Goal: Task Accomplishment & Management: Complete application form

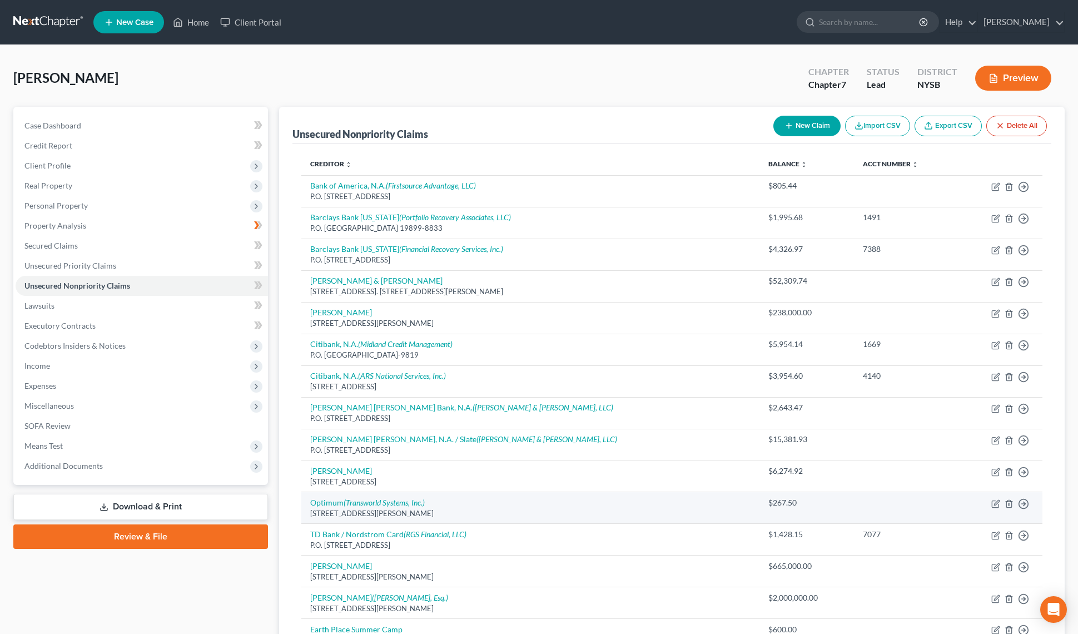
scroll to position [105, 0]
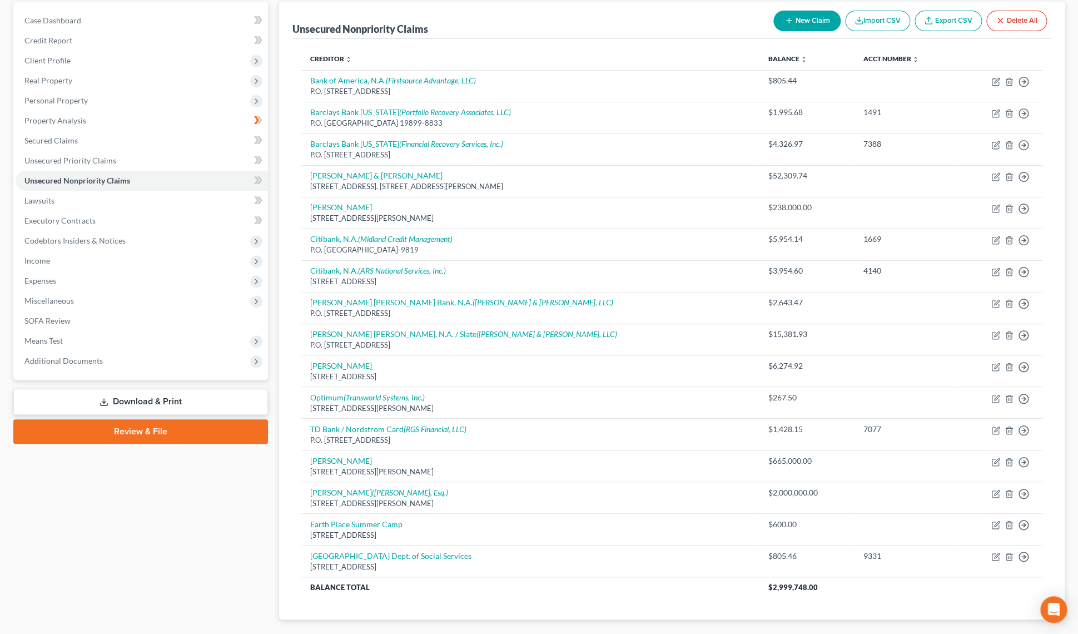
click at [207, 403] on link "Download & Print" at bounding box center [140, 402] width 255 height 26
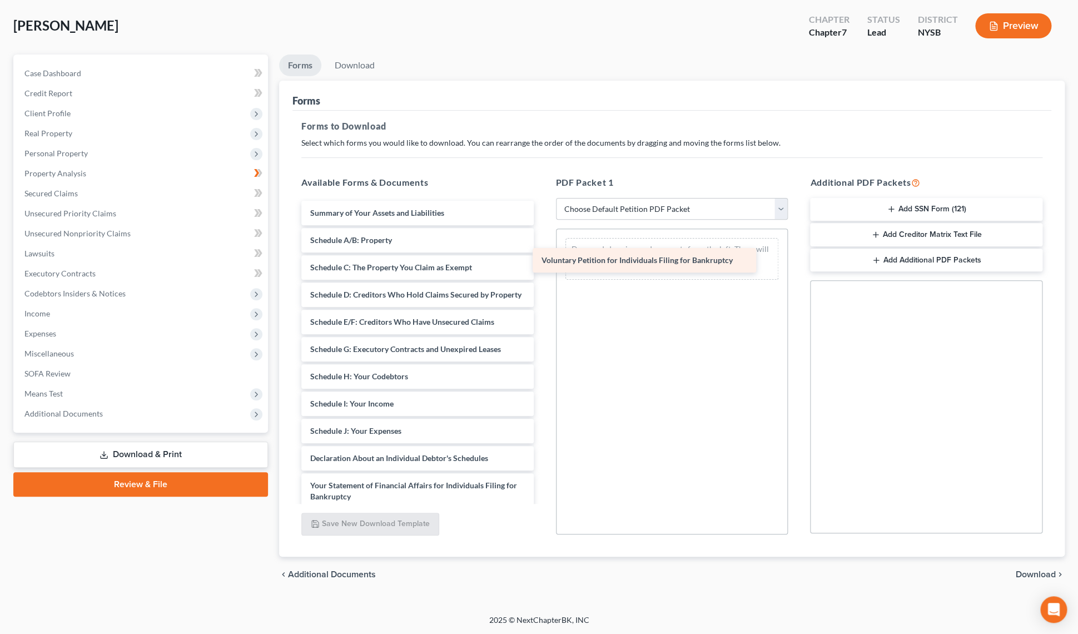
drag, startPoint x: 366, startPoint y: 216, endPoint x: 597, endPoint y: 264, distance: 236.4
click at [543, 264] on div "Voluntary Petition for Individuals Filing for Bankruptcy Voluntary Petition for…" at bounding box center [418, 448] width 250 height 494
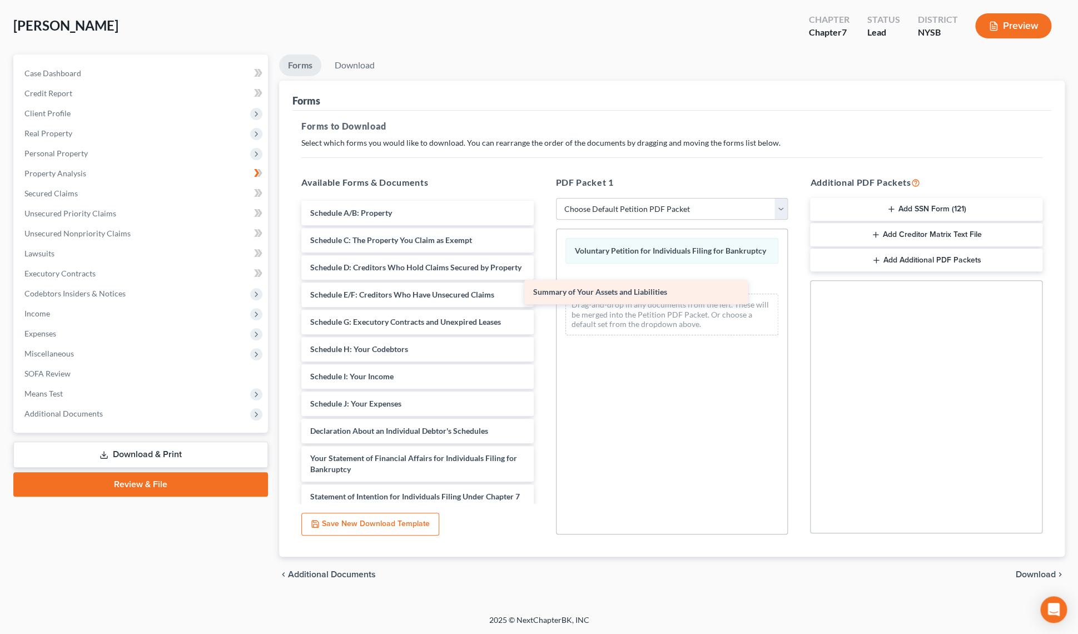
drag, startPoint x: 388, startPoint y: 214, endPoint x: 611, endPoint y: 294, distance: 237.0
click at [543, 294] on div "Summary of Your Assets and Liabilities Summary of Your Assets and Liabilities S…" at bounding box center [418, 434] width 250 height 467
click at [611, 294] on div "Summary of Your Assets and Liabilities" at bounding box center [636, 292] width 224 height 24
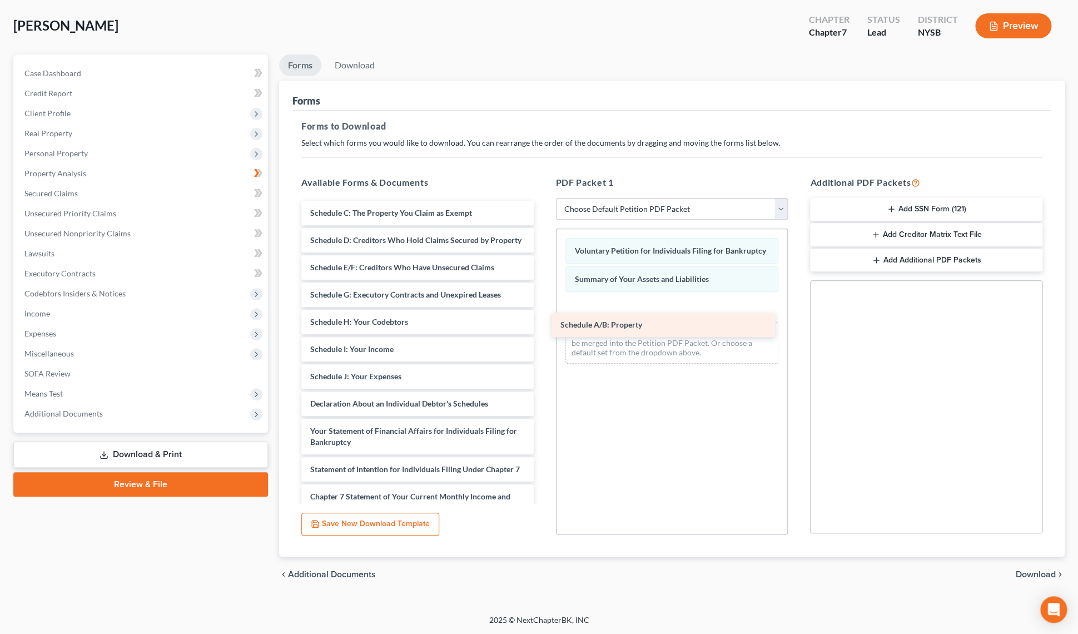
drag, startPoint x: 405, startPoint y: 214, endPoint x: 656, endPoint y: 326, distance: 274.6
click at [543, 326] on div "Schedule A/B: Property Schedule A/B: Property Schedule C: The Property You Clai…" at bounding box center [418, 420] width 250 height 439
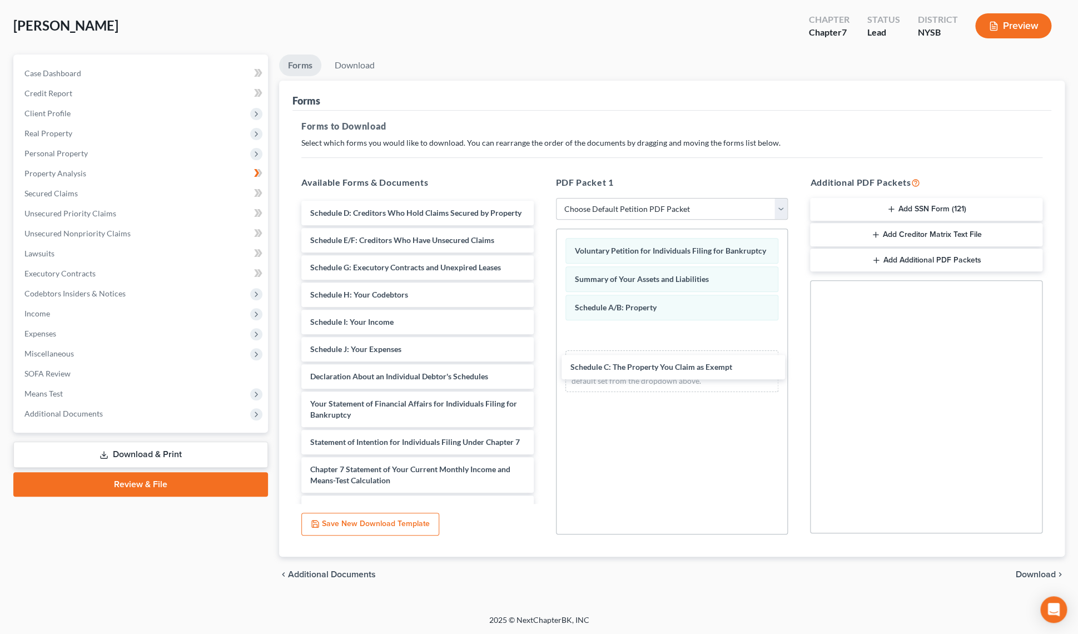
drag, startPoint x: 420, startPoint y: 213, endPoint x: 677, endPoint y: 365, distance: 298.5
click at [543, 368] on div "Schedule C: The Property You Claim as Exempt Schedule C: The Property You Claim…" at bounding box center [418, 407] width 250 height 412
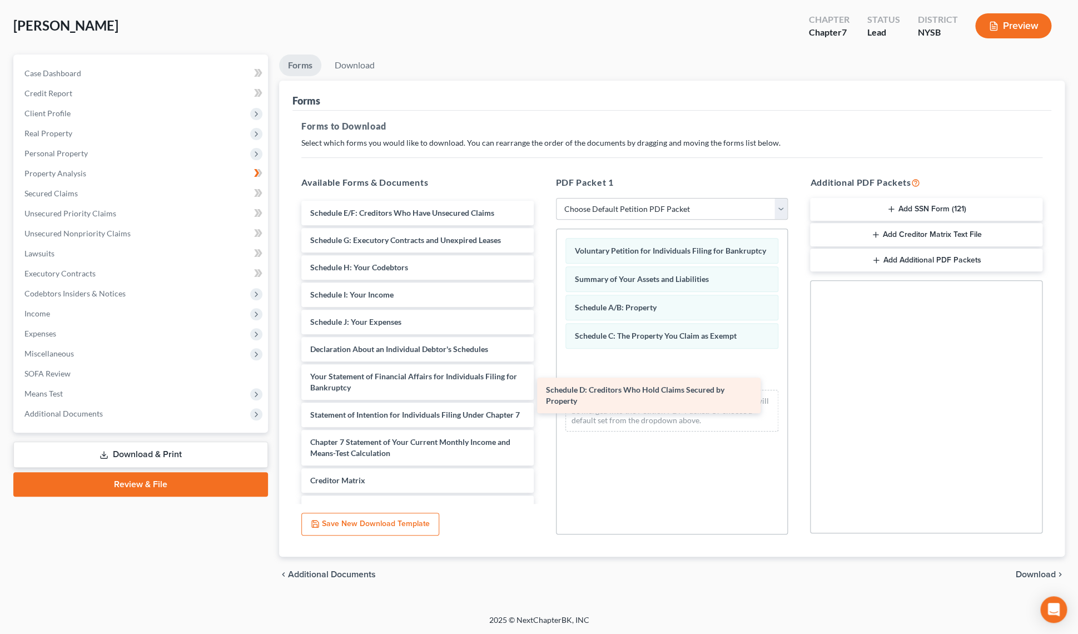
drag, startPoint x: 410, startPoint y: 220, endPoint x: 646, endPoint y: 398, distance: 295.4
click at [543, 398] on div "Schedule D: Creditors Who Hold Claims Secured by Property Schedule D: Creditors…" at bounding box center [418, 393] width 250 height 385
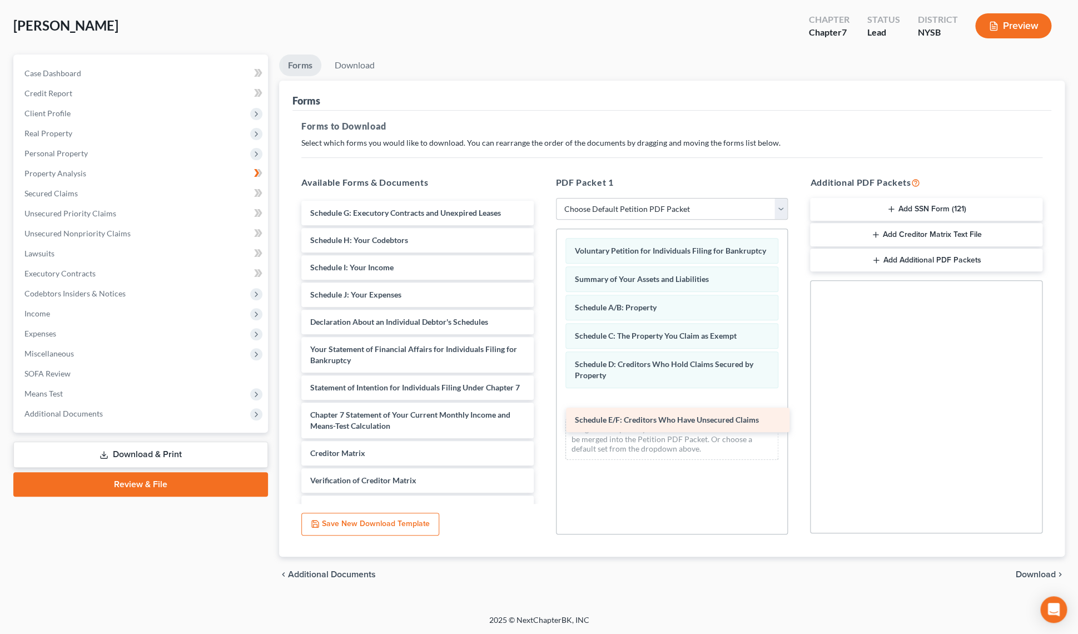
drag, startPoint x: 382, startPoint y: 206, endPoint x: 646, endPoint y: 415, distance: 336.9
click at [543, 415] on div "Schedule E/F: Creditors Who Have Unsecured Claims Schedule E/F: Creditors Who H…" at bounding box center [418, 380] width 250 height 358
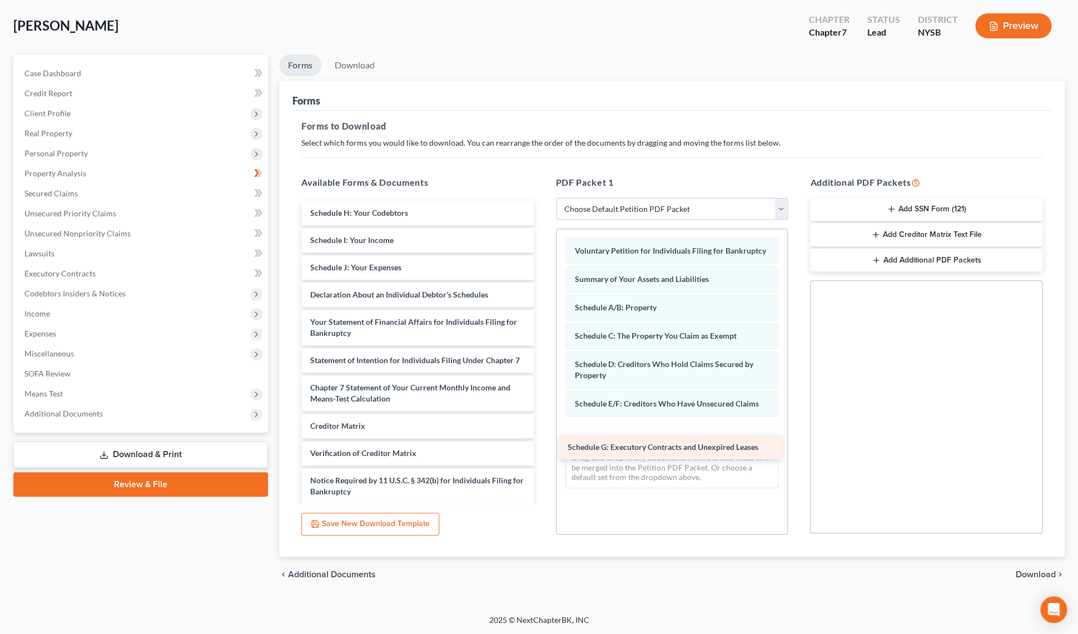
drag, startPoint x: 402, startPoint y: 212, endPoint x: 660, endPoint y: 448, distance: 348.8
click at [543, 448] on div "Schedule G: Executory Contracts and Unexpired Leases Schedule G: Executory Cont…" at bounding box center [418, 366] width 250 height 330
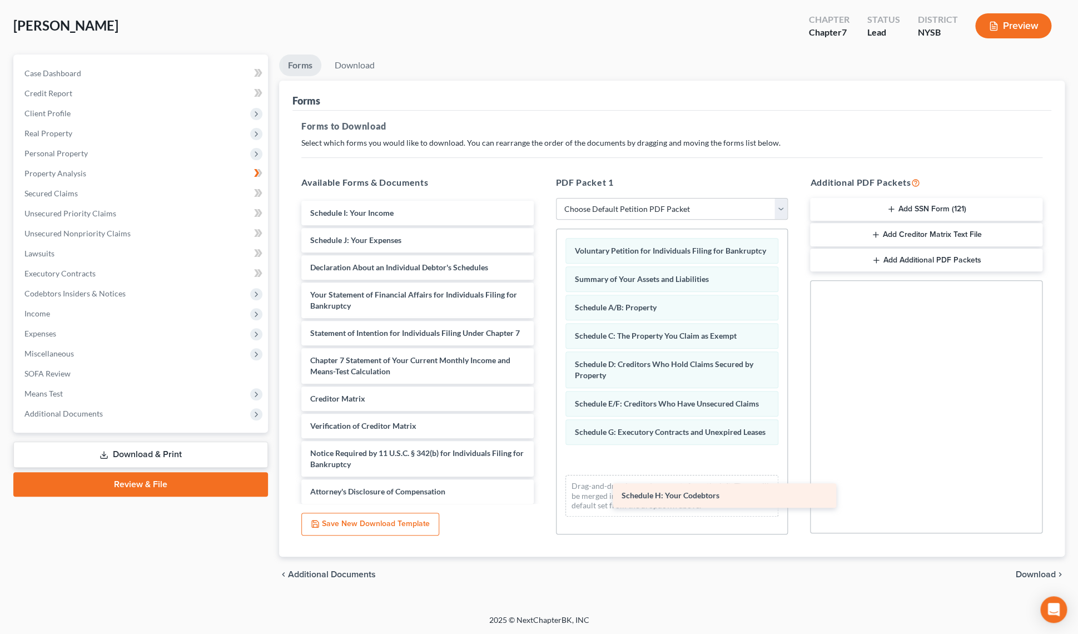
drag, startPoint x: 354, startPoint y: 215, endPoint x: 613, endPoint y: 465, distance: 359.5
click at [543, 466] on div "Schedule H: Your Codebtors Schedule H: Your Codebtors Schedule I: Your Income S…" at bounding box center [418, 352] width 250 height 303
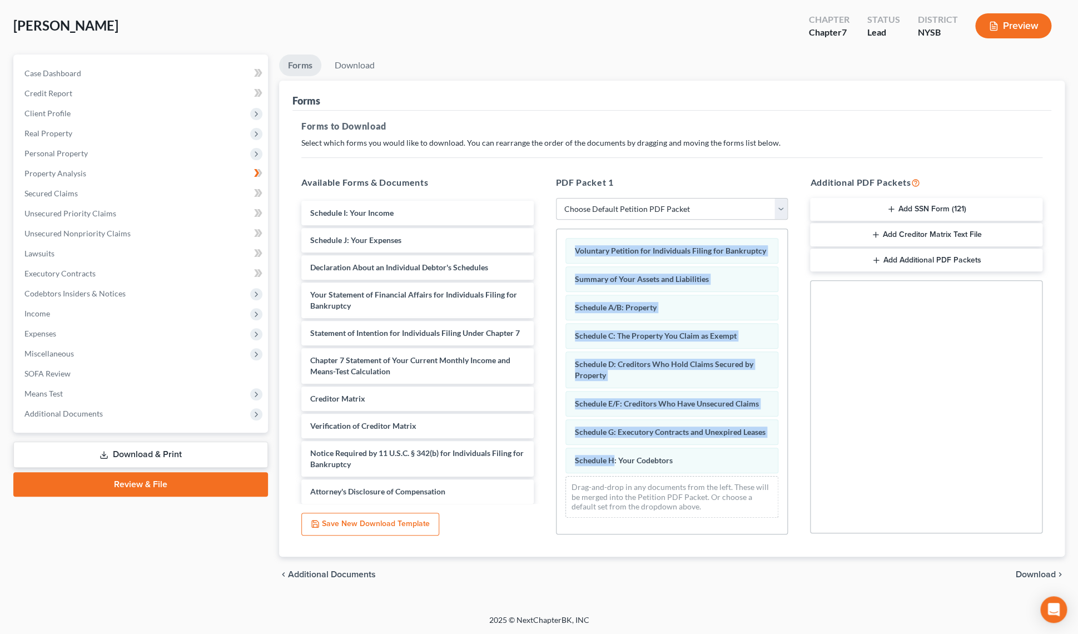
click at [613, 465] on div "Schedule H: Your Codebtors" at bounding box center [673, 461] width 214 height 26
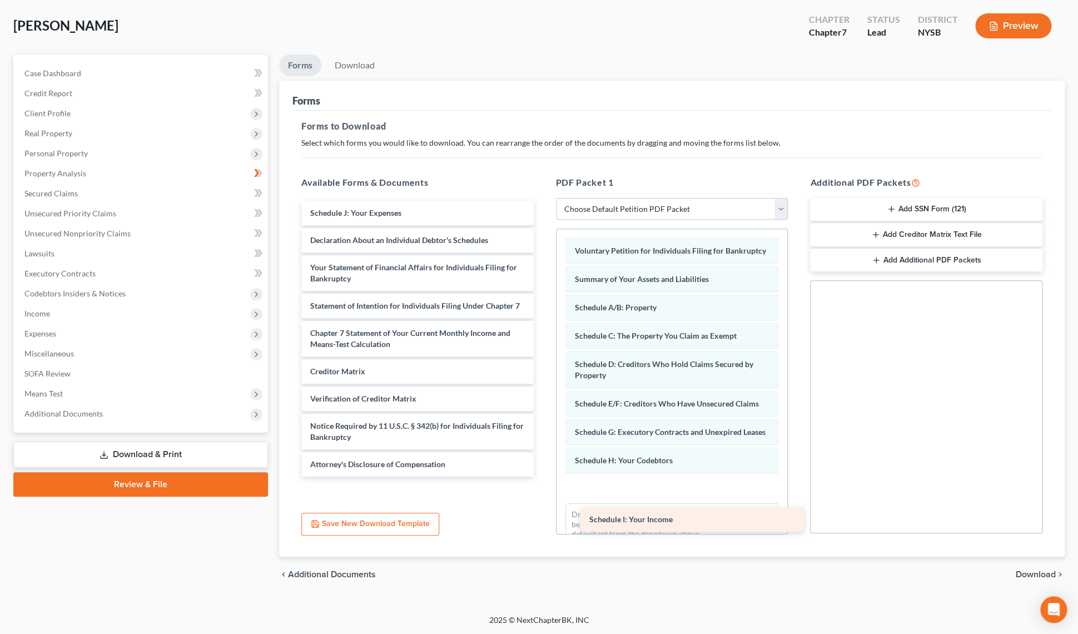
drag, startPoint x: 433, startPoint y: 215, endPoint x: 709, endPoint y: 520, distance: 411.1
click at [543, 477] on div "Schedule I: Your Income Schedule I: Your Income Schedule J: Your Expenses Decla…" at bounding box center [418, 339] width 250 height 276
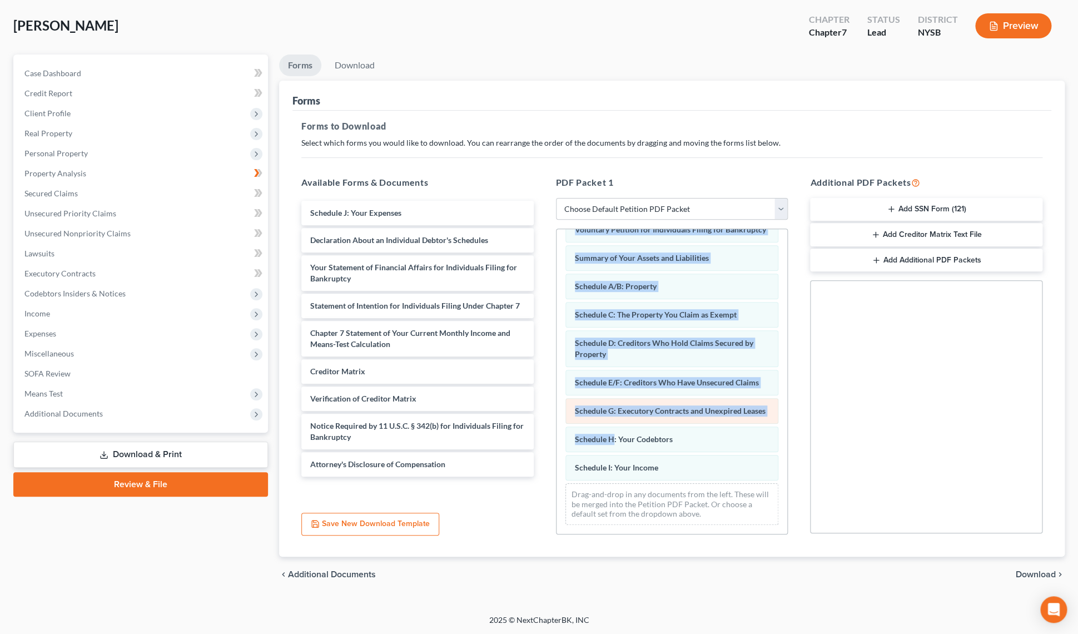
scroll to position [43, 0]
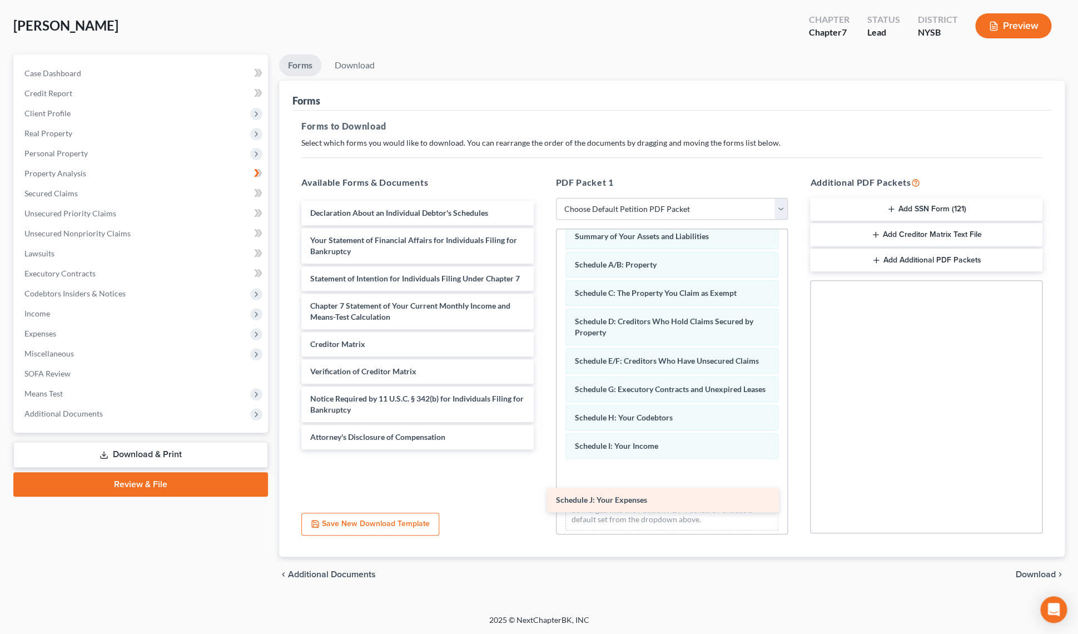
drag, startPoint x: 419, startPoint y: 212, endPoint x: 666, endPoint y: 496, distance: 376.5
click at [543, 449] on div "Schedule J: Your Expenses Schedule J: Your Expenses Declaration About an Indivi…" at bounding box center [418, 325] width 250 height 249
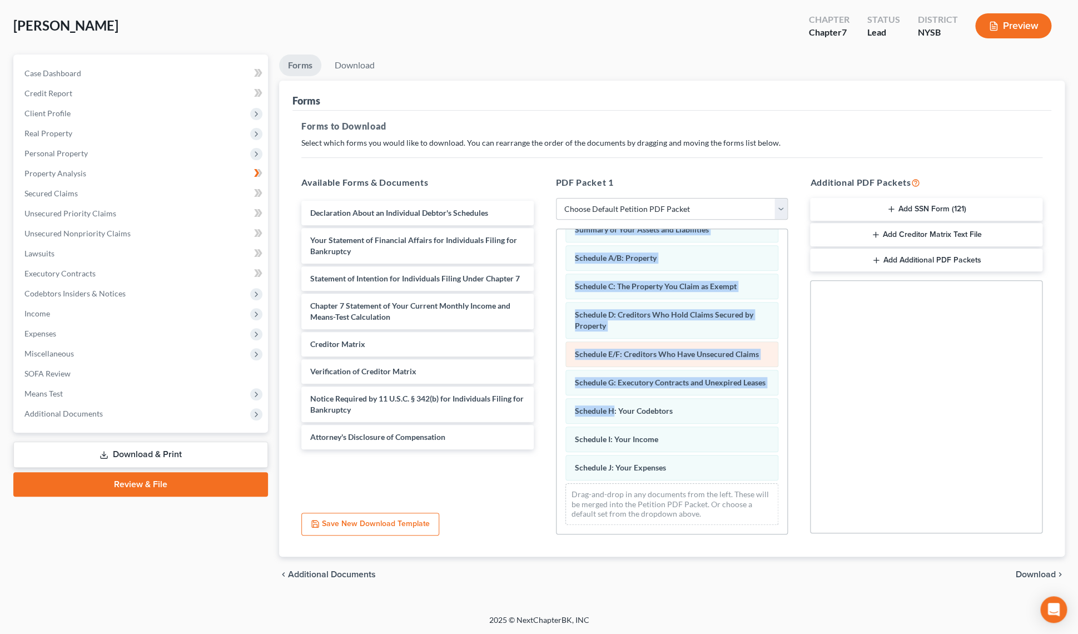
scroll to position [71, 0]
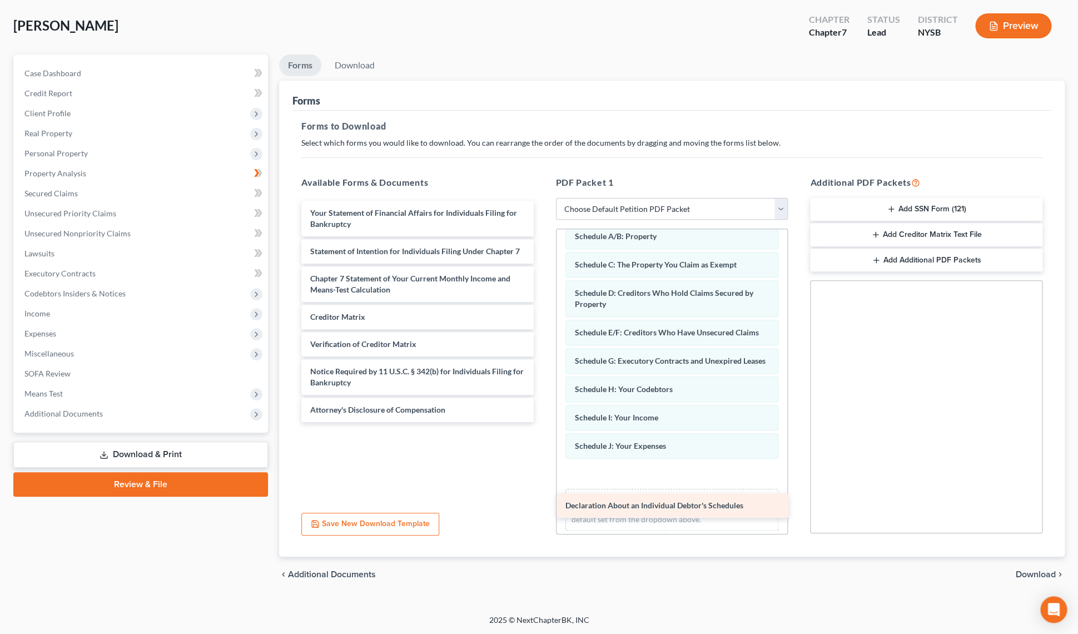
drag, startPoint x: 367, startPoint y: 209, endPoint x: 622, endPoint y: 502, distance: 389.1
click at [543, 422] on div "Declaration About an Individual Debtor's Schedules Declaration About an Individ…" at bounding box center [418, 311] width 250 height 221
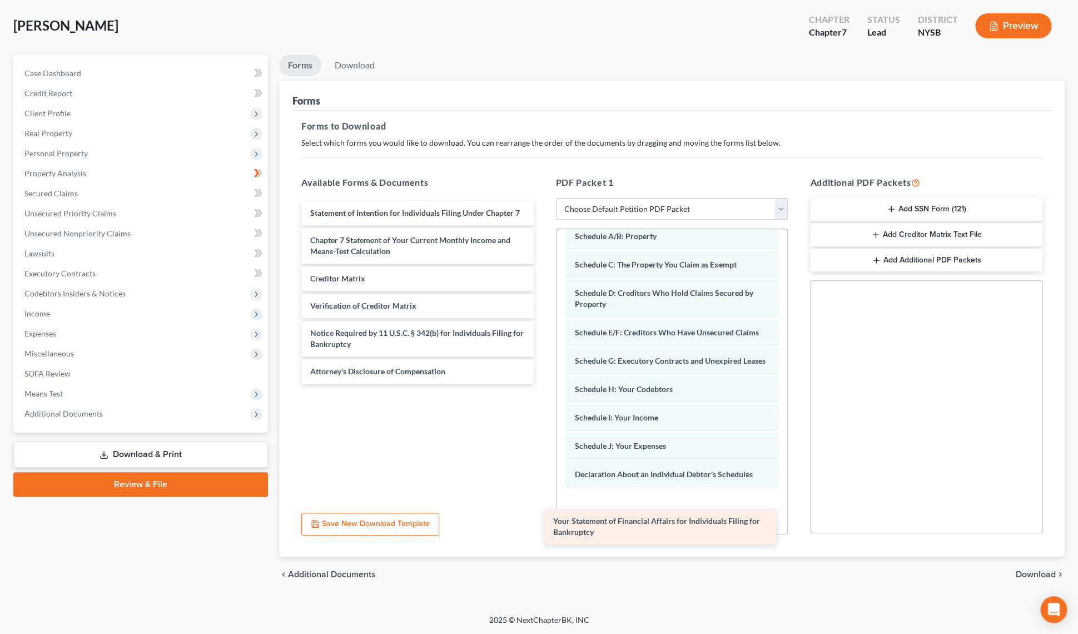
drag, startPoint x: 368, startPoint y: 214, endPoint x: 611, endPoint y: 523, distance: 393.3
click at [543, 384] on div "Your Statement of Financial Affairs for Individuals Filing for Bankruptcy Your …" at bounding box center [418, 292] width 250 height 183
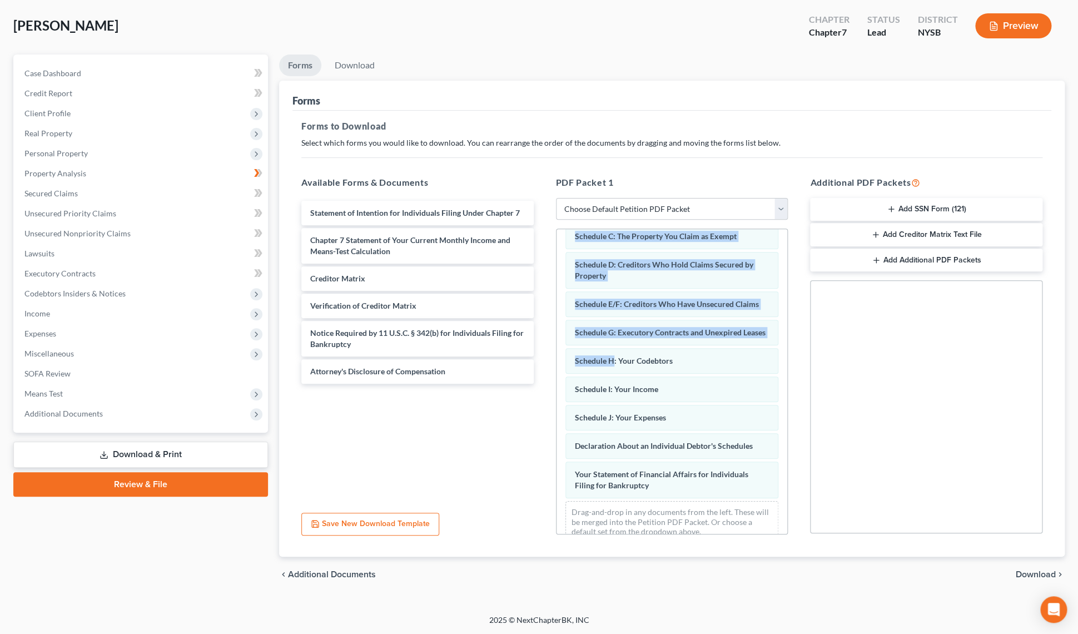
scroll to position [139, 0]
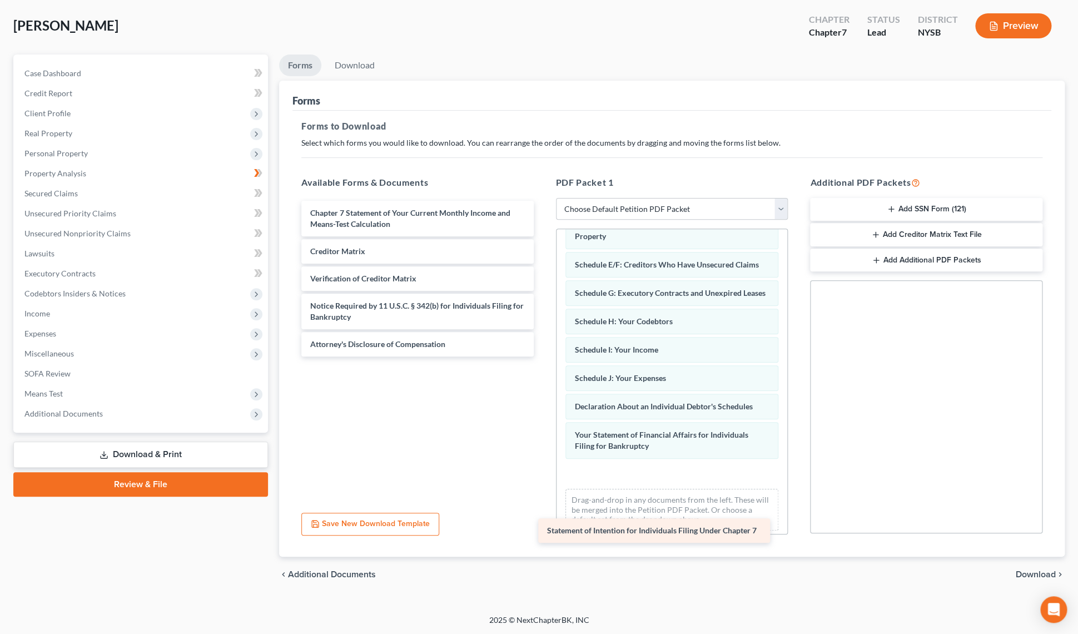
drag, startPoint x: 387, startPoint y: 209, endPoint x: 635, endPoint y: 504, distance: 385.3
click at [543, 357] on div "Statement of Intention for Individuals Filing Under Chapter 7 Statement of Inte…" at bounding box center [418, 279] width 250 height 156
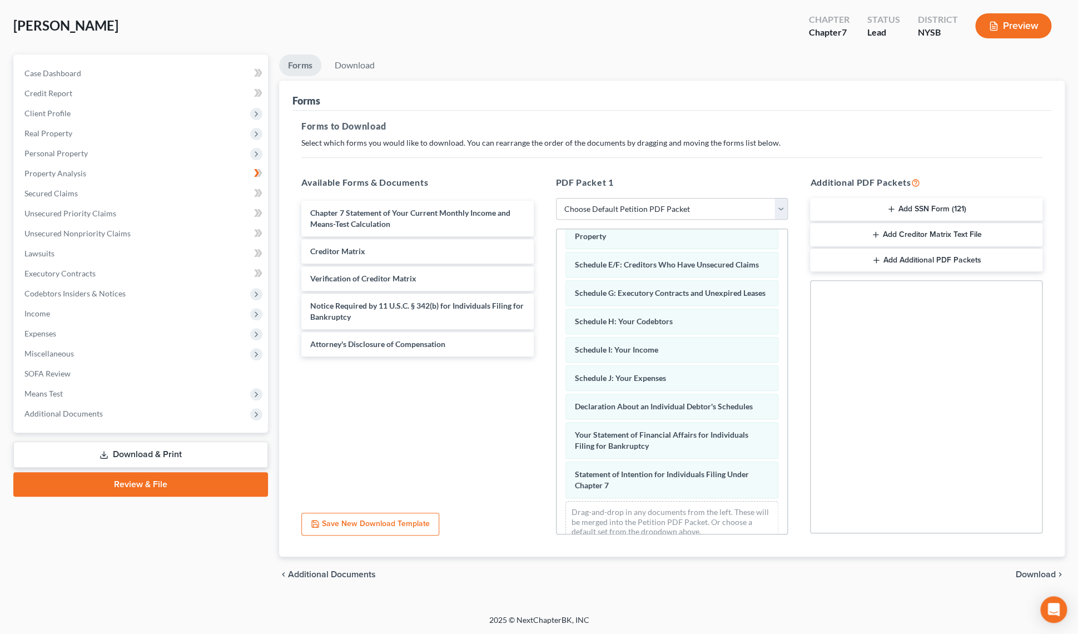
click at [635, 498] on div "Statement of Intention for Individuals Filing Under Chapter 7" at bounding box center [673, 480] width 214 height 37
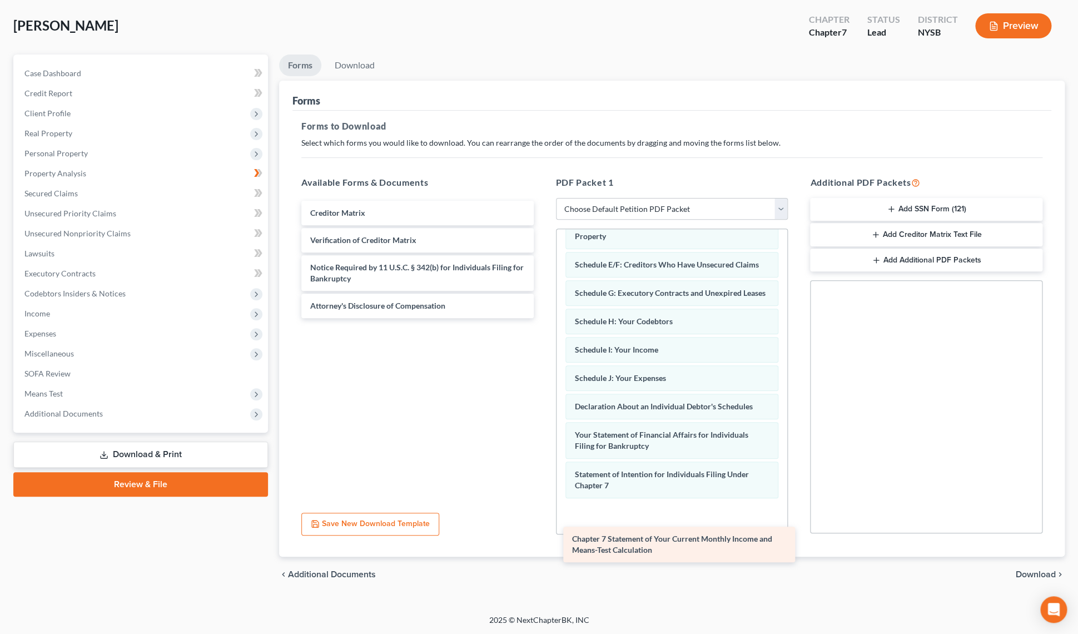
drag, startPoint x: 391, startPoint y: 224, endPoint x: 653, endPoint y: 551, distance: 419.0
click at [543, 318] on div "Chapter 7 Statement of Your Current Monthly Income and Means-Test Calculation C…" at bounding box center [418, 259] width 250 height 117
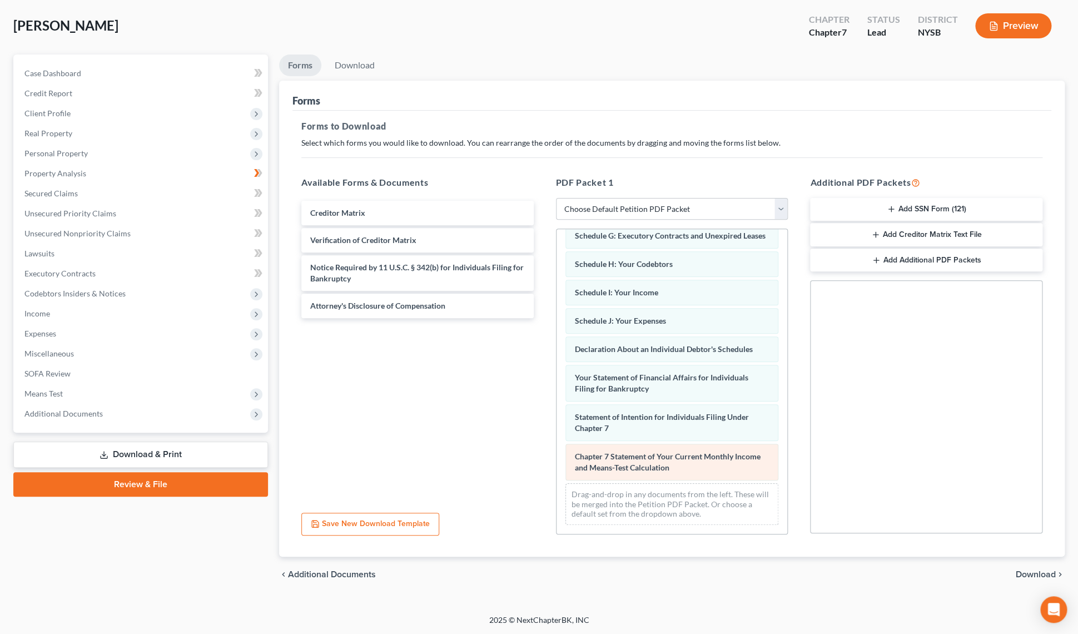
scroll to position [218, 0]
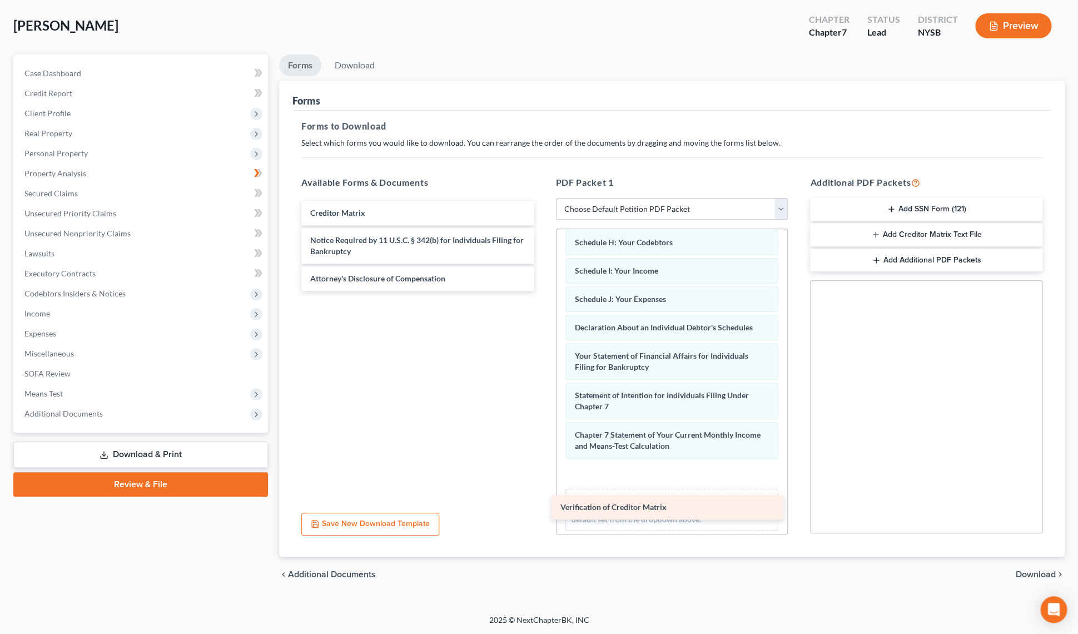
drag, startPoint x: 410, startPoint y: 237, endPoint x: 660, endPoint y: 506, distance: 366.8
click at [543, 291] on div "Verification of Creditor Matrix Creditor Matrix Verification of Creditor Matrix…" at bounding box center [418, 246] width 250 height 90
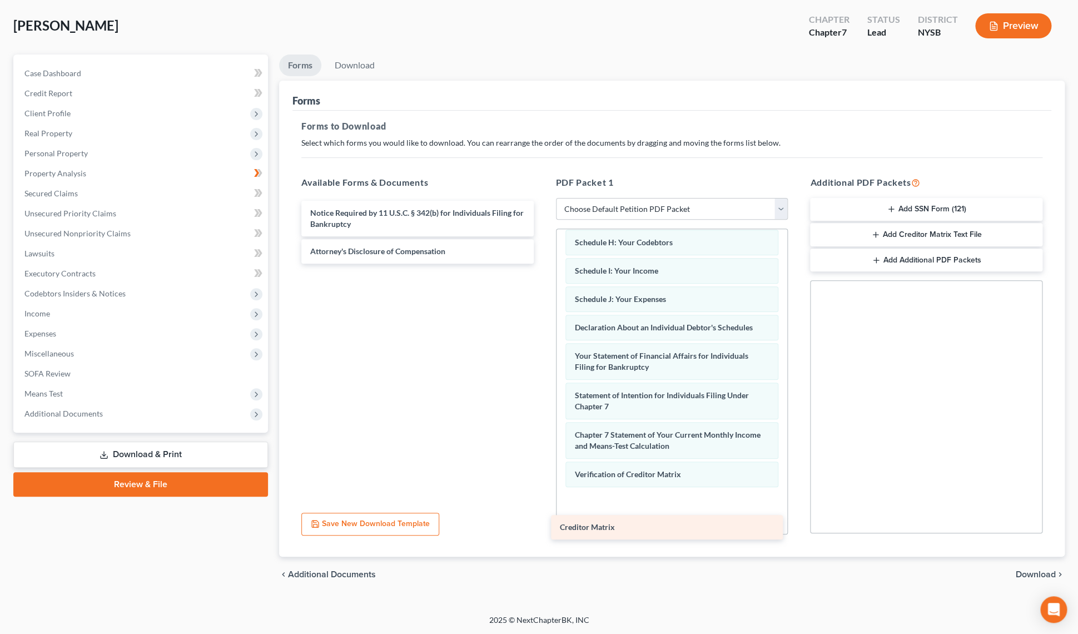
drag, startPoint x: 409, startPoint y: 216, endPoint x: 659, endPoint y: 531, distance: 402.3
click at [543, 264] on div "Creditor Matrix Creditor Matrix Notice Required by 11 U.S.C. § 342(b) for Indiv…" at bounding box center [418, 232] width 250 height 63
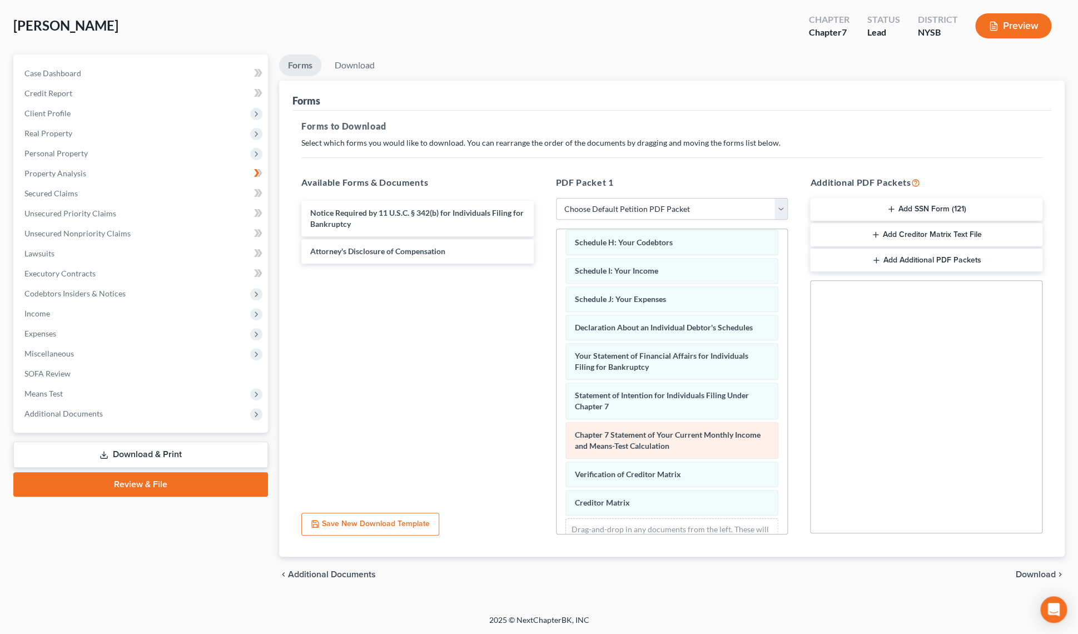
scroll to position [275, 0]
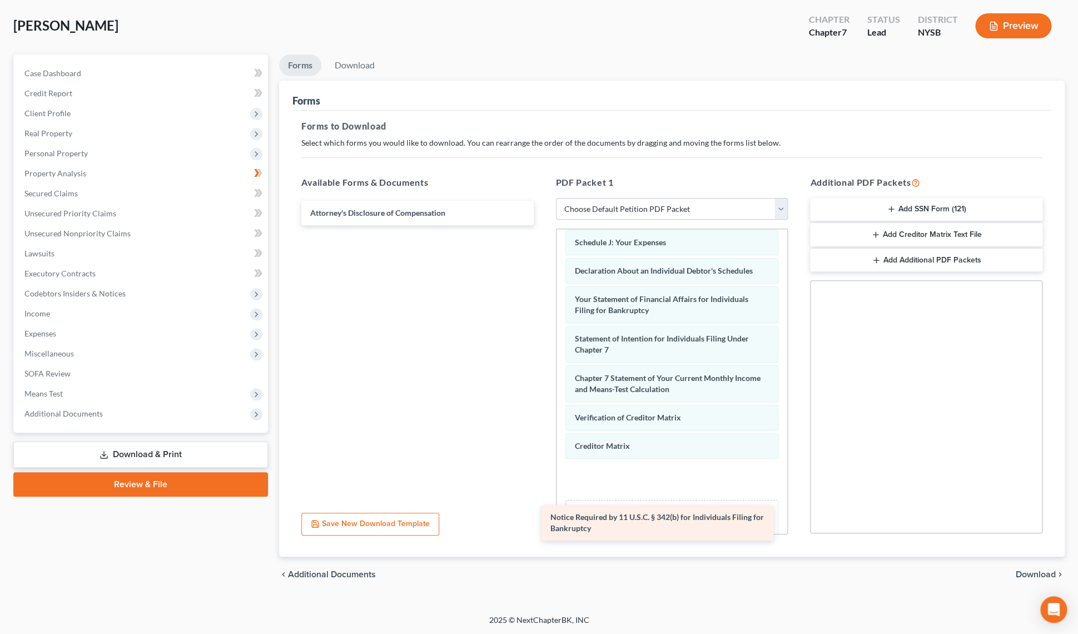
drag, startPoint x: 364, startPoint y: 214, endPoint x: 608, endPoint y: 517, distance: 389.2
click at [543, 225] on div "Notice Required by 11 U.S.C. § 342(b) for Individuals Filing for Bankruptcy Not…" at bounding box center [418, 213] width 250 height 24
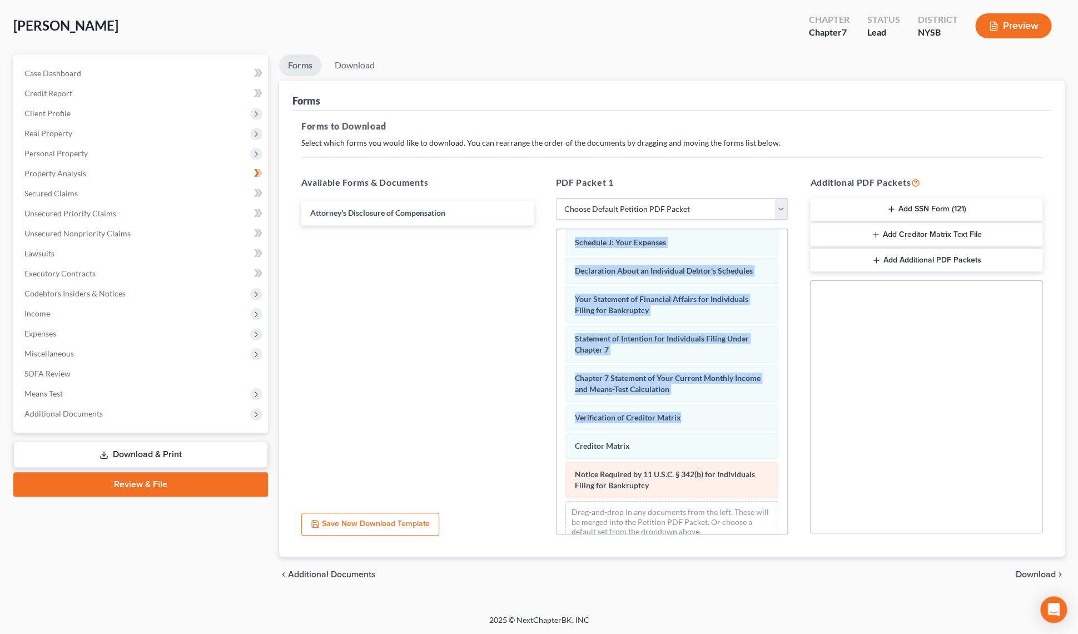
drag, startPoint x: 608, startPoint y: 517, endPoint x: 611, endPoint y: 509, distance: 7.7
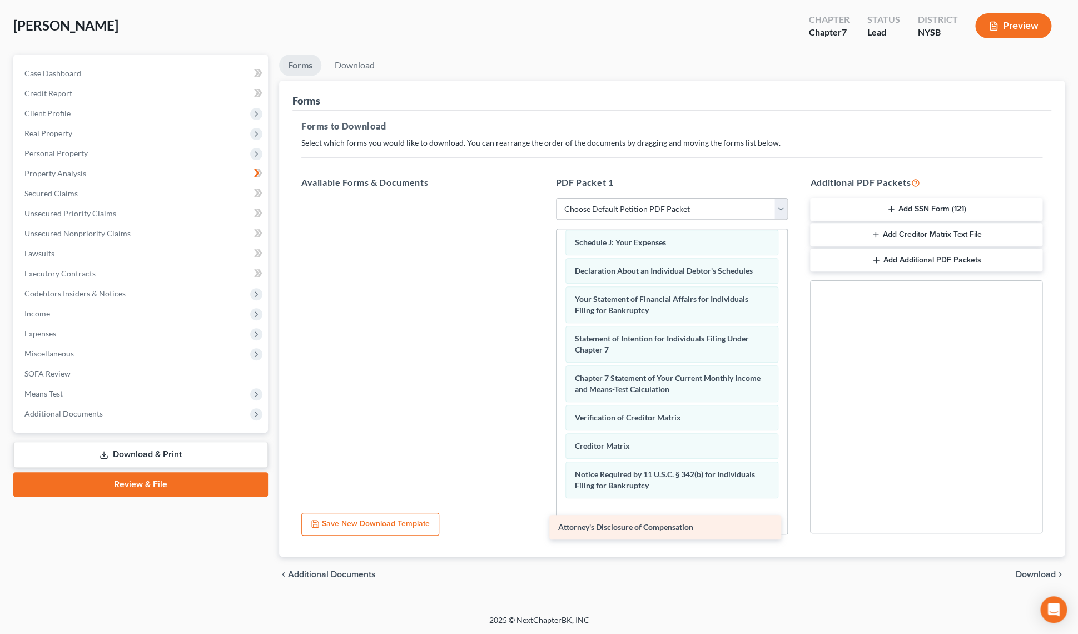
drag, startPoint x: 377, startPoint y: 210, endPoint x: 625, endPoint y: 526, distance: 401.2
click at [543, 198] on div "Attorney's Disclosure of Compensation Attorney's Disclosure of Compensation" at bounding box center [418, 198] width 250 height 0
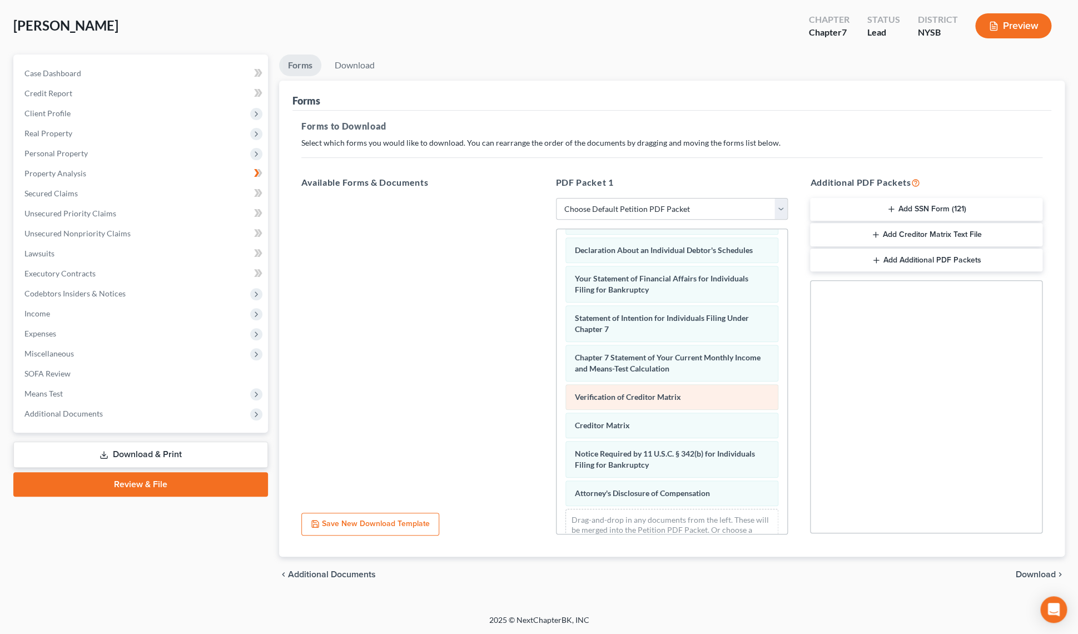
scroll to position [331, 0]
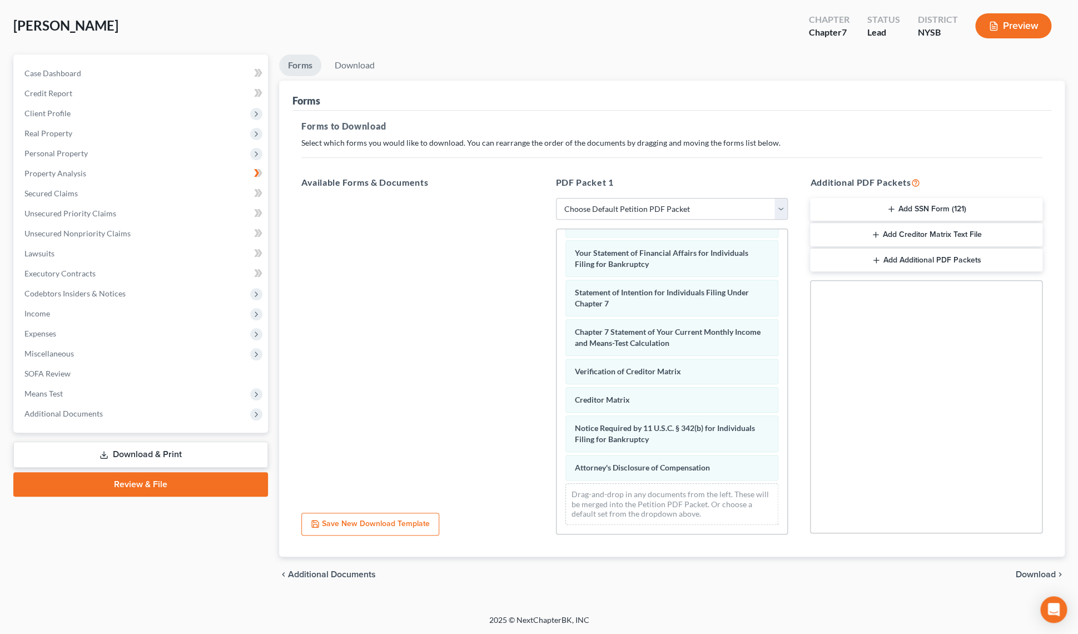
click at [1033, 570] on span "Download" at bounding box center [1036, 574] width 40 height 9
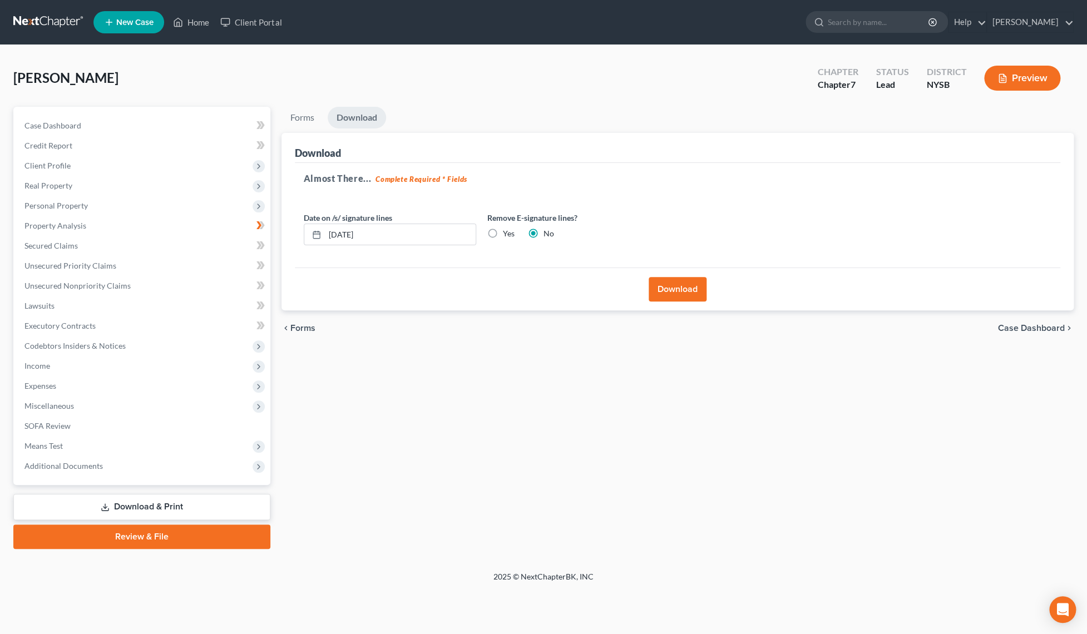
click at [503, 232] on label "Yes" at bounding box center [509, 233] width 12 height 11
click at [507, 232] on input "Yes" at bounding box center [510, 231] width 7 height 7
radio input "true"
radio input "false"
click at [673, 286] on button "Download" at bounding box center [678, 289] width 58 height 24
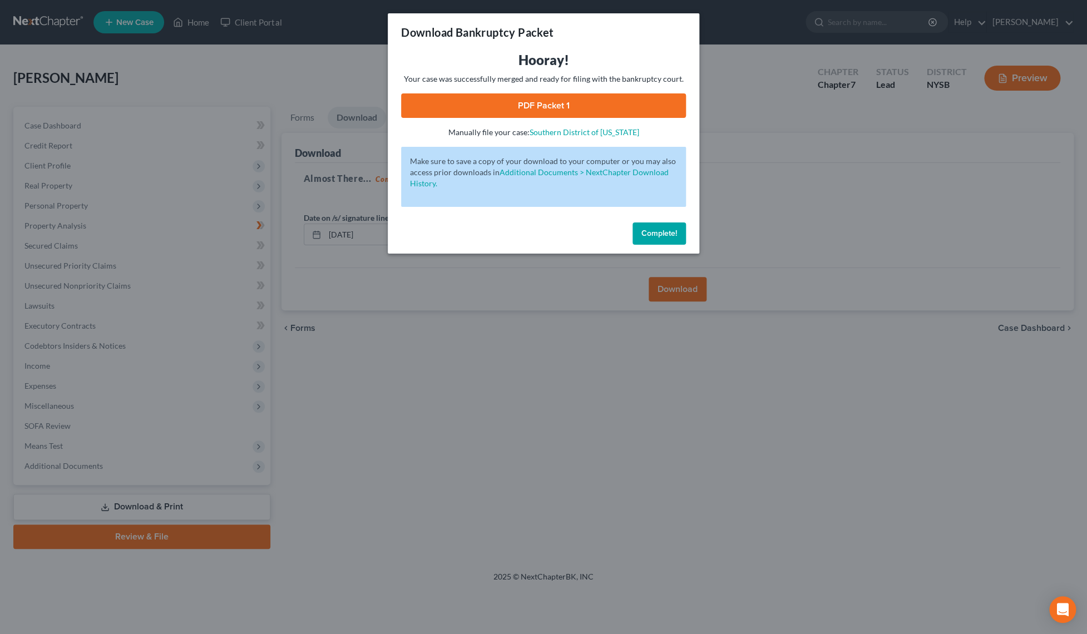
click at [536, 110] on link "PDF Packet 1" at bounding box center [543, 105] width 285 height 24
click at [652, 230] on span "Complete!" at bounding box center [659, 233] width 36 height 9
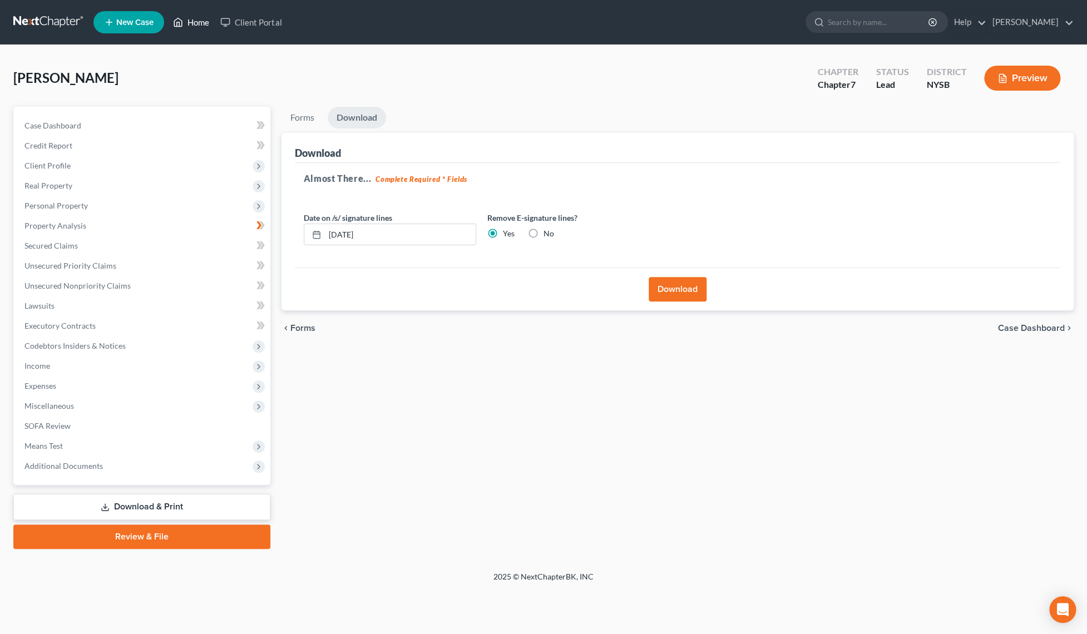
click at [203, 26] on link "Home" at bounding box center [190, 22] width 47 height 20
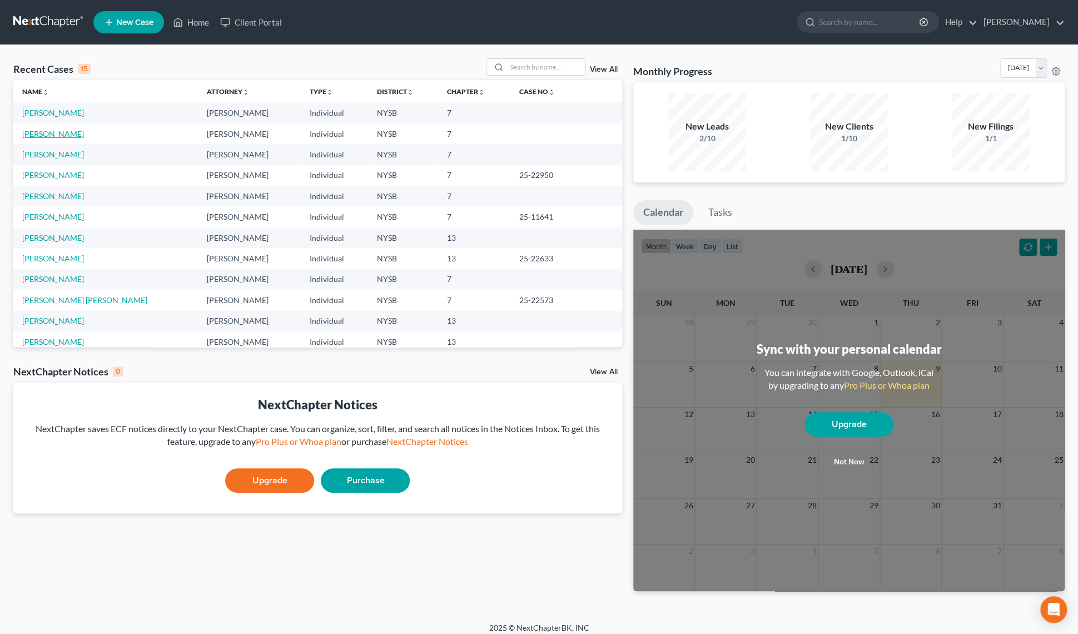
click at [66, 137] on link "[PERSON_NAME]" at bounding box center [53, 133] width 62 height 9
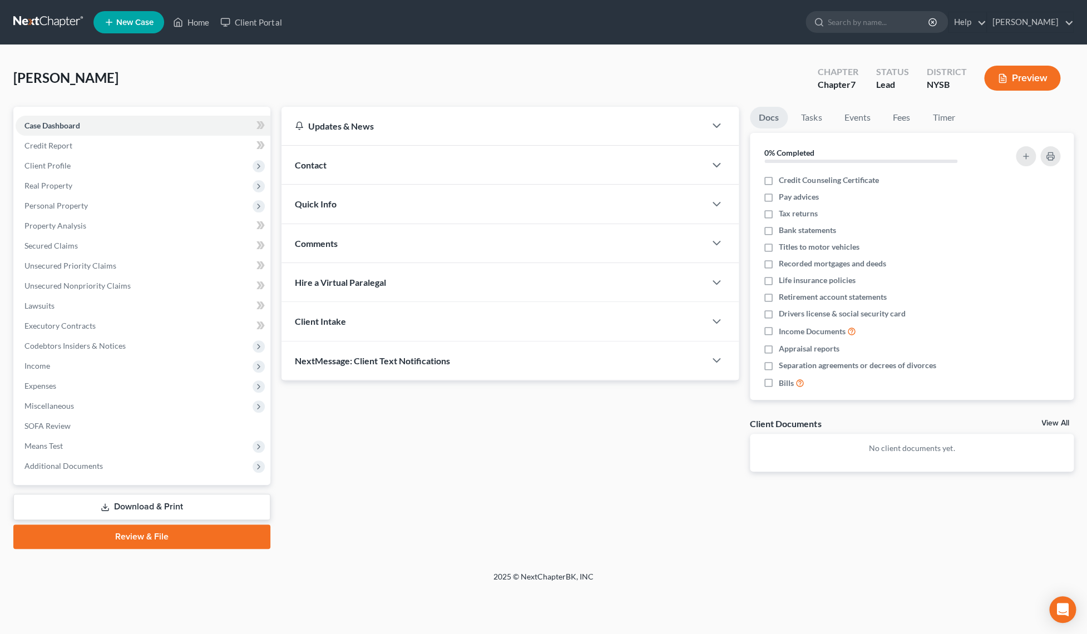
click at [134, 502] on link "Download & Print" at bounding box center [141, 507] width 257 height 26
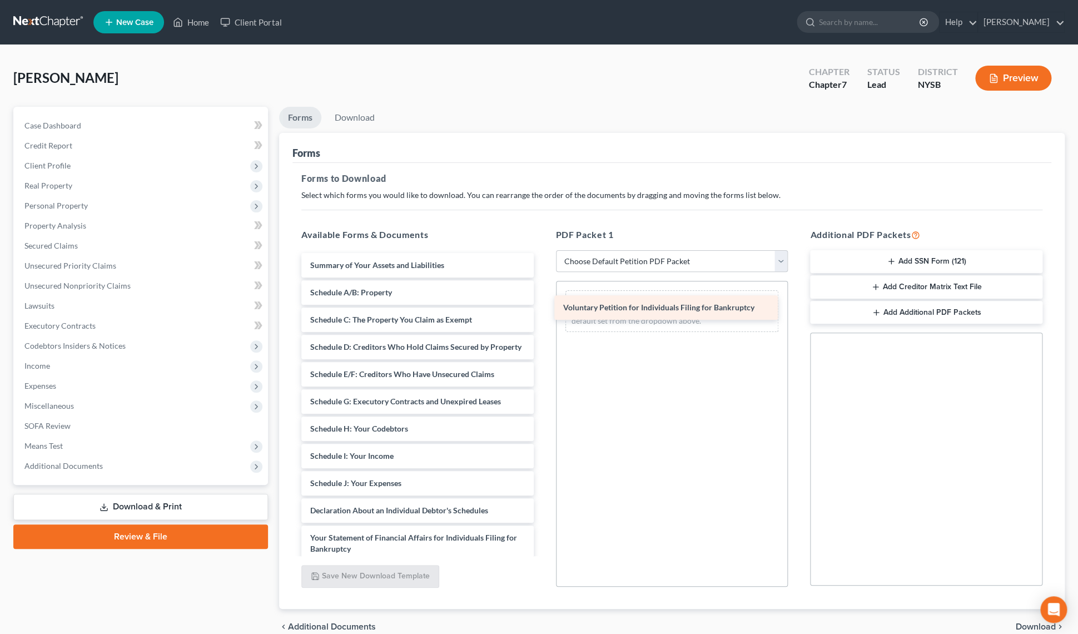
drag, startPoint x: 421, startPoint y: 264, endPoint x: 674, endPoint y: 307, distance: 256.8
click at [543, 307] on div "Voluntary Petition for Individuals Filing for Bankruptcy Voluntary Petition for…" at bounding box center [418, 513] width 250 height 521
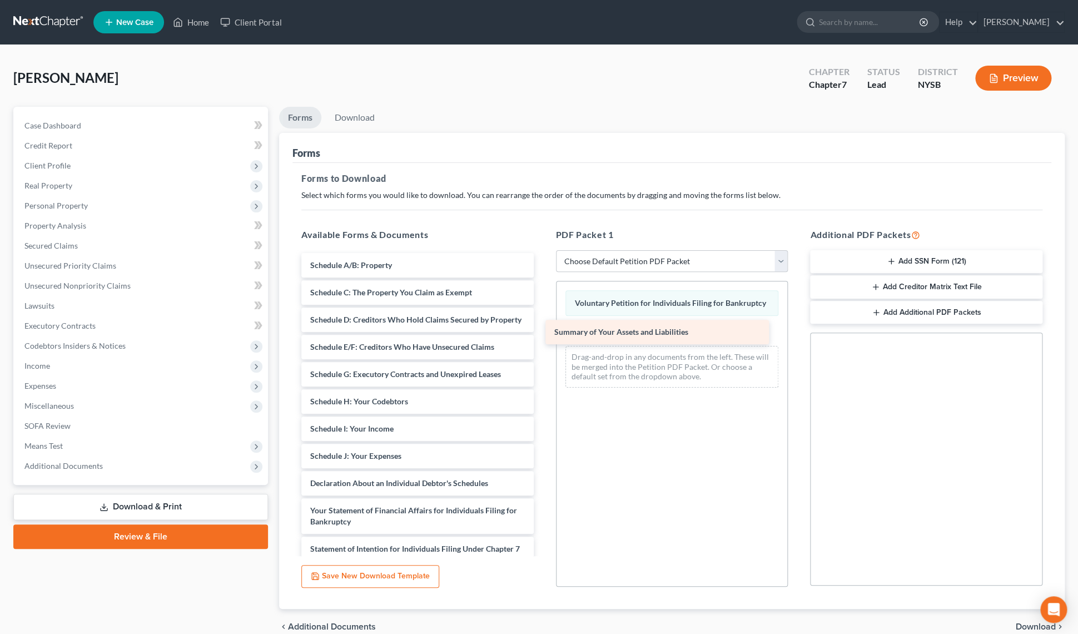
drag, startPoint x: 414, startPoint y: 262, endPoint x: 659, endPoint y: 330, distance: 253.4
click at [543, 330] on div "Summary of Your Assets and Liabilities Summary of Your Assets and Liabilities S…" at bounding box center [418, 500] width 250 height 494
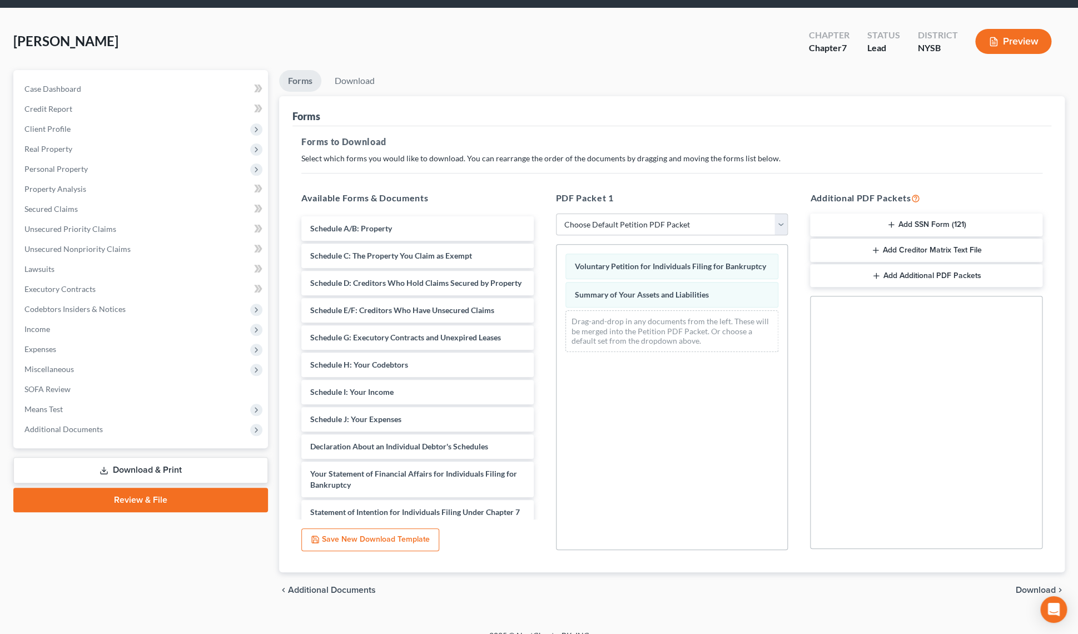
scroll to position [52, 0]
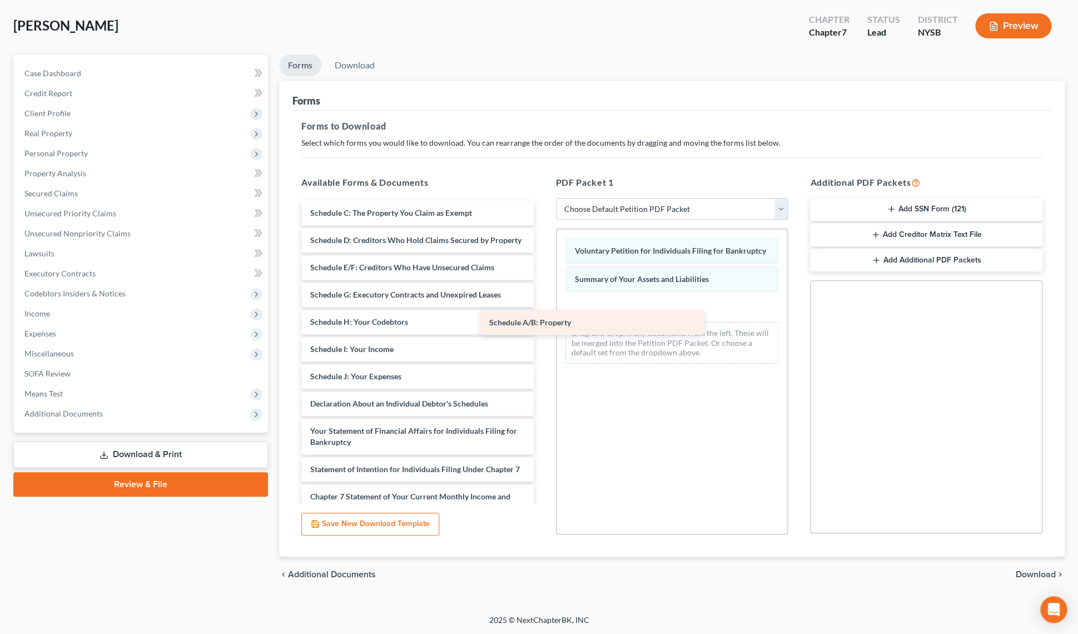
drag, startPoint x: 399, startPoint y: 209, endPoint x: 635, endPoint y: 340, distance: 269.6
click at [543, 341] on div "Schedule A/B: Property Schedule A/B: Property Schedule C: The Property You Clai…" at bounding box center [418, 434] width 250 height 467
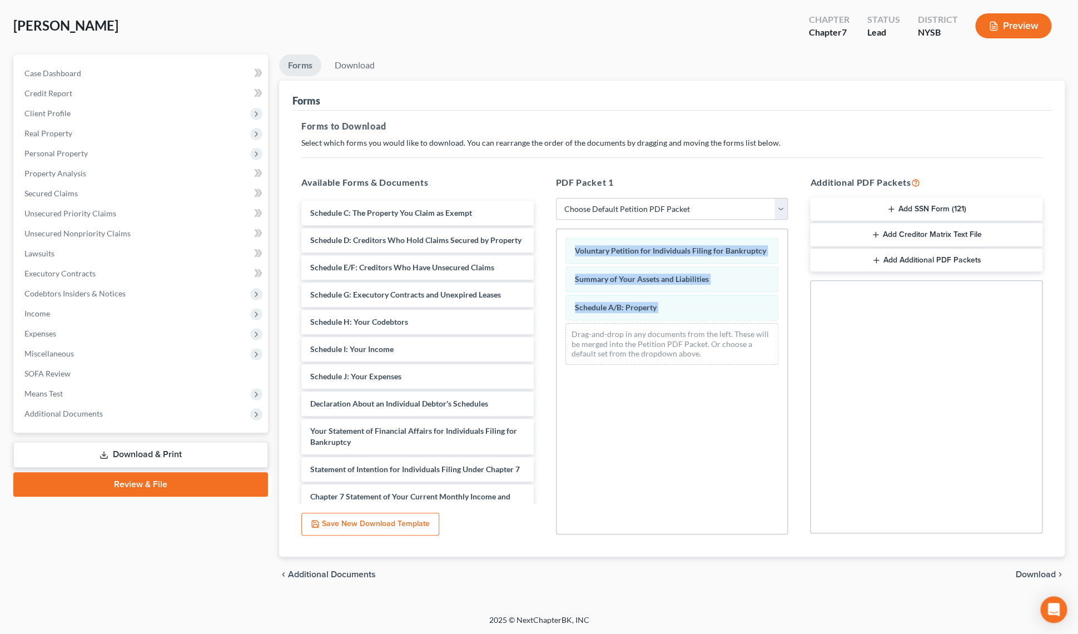
drag, startPoint x: 635, startPoint y: 340, endPoint x: 637, endPoint y: 323, distance: 16.9
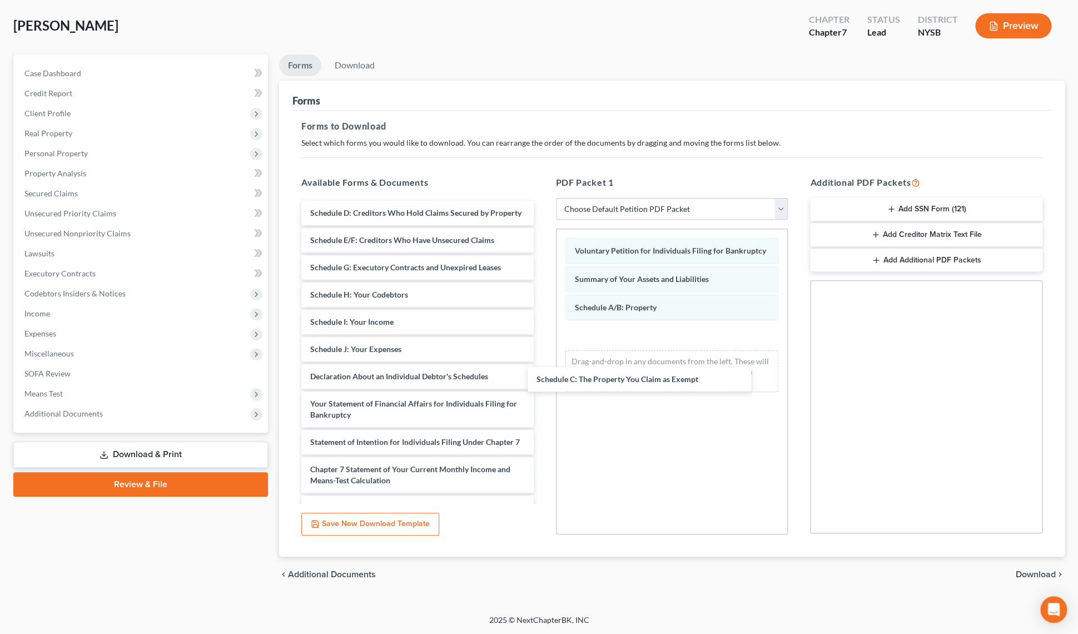
drag, startPoint x: 428, startPoint y: 215, endPoint x: 659, endPoint y: 369, distance: 277.8
click at [543, 375] on div "Schedule C: The Property You Claim as Exempt Schedule C: The Property You Claim…" at bounding box center [418, 420] width 250 height 439
click at [660, 362] on div "Drag-and-drop in any documents from the left. These will be merged into the Pet…" at bounding box center [673, 373] width 214 height 42
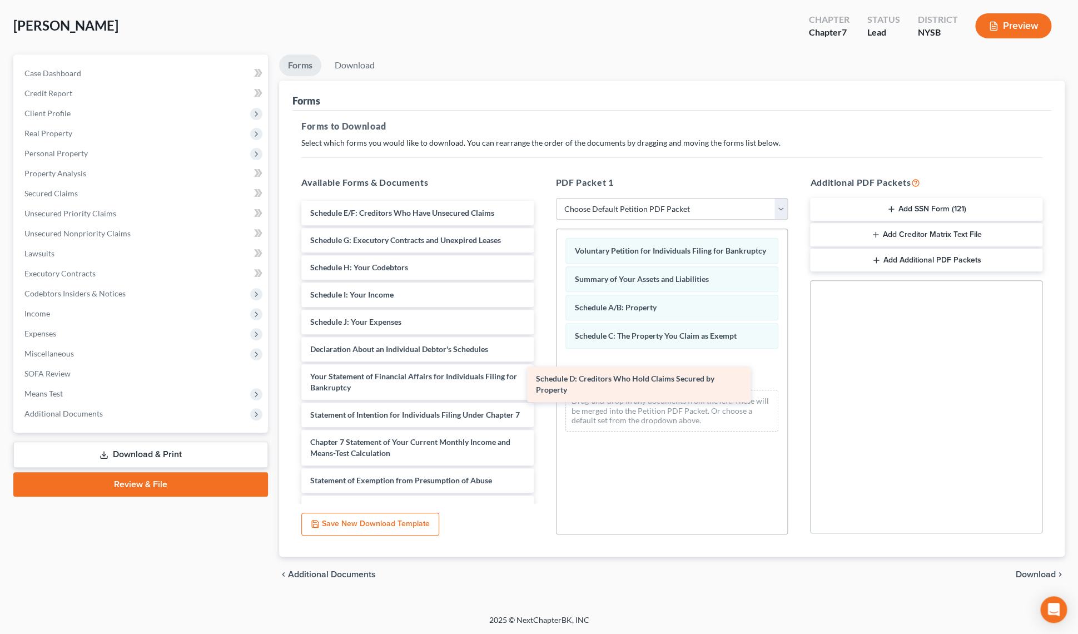
drag, startPoint x: 409, startPoint y: 223, endPoint x: 636, endPoint y: 386, distance: 279.4
click at [543, 386] on div "Schedule D: Creditors Who Hold Claims Secured by Property Schedule D: Creditors…" at bounding box center [418, 407] width 250 height 412
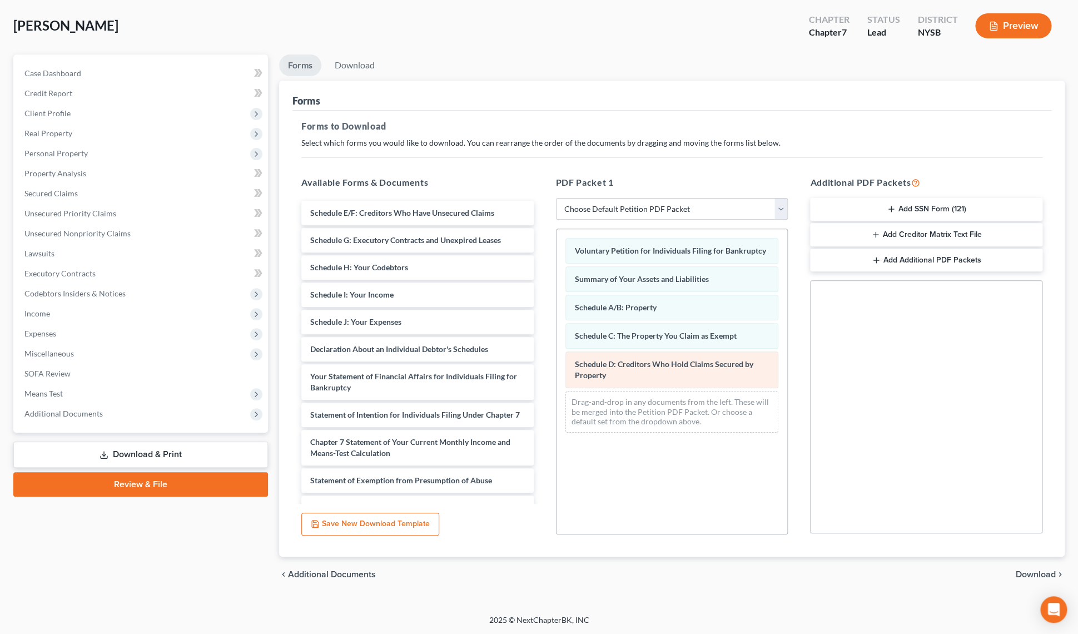
click at [644, 382] on div "Voluntary Petition for Individuals Filing for Bankruptcy Summary of Your Assets…" at bounding box center [672, 335] width 231 height 212
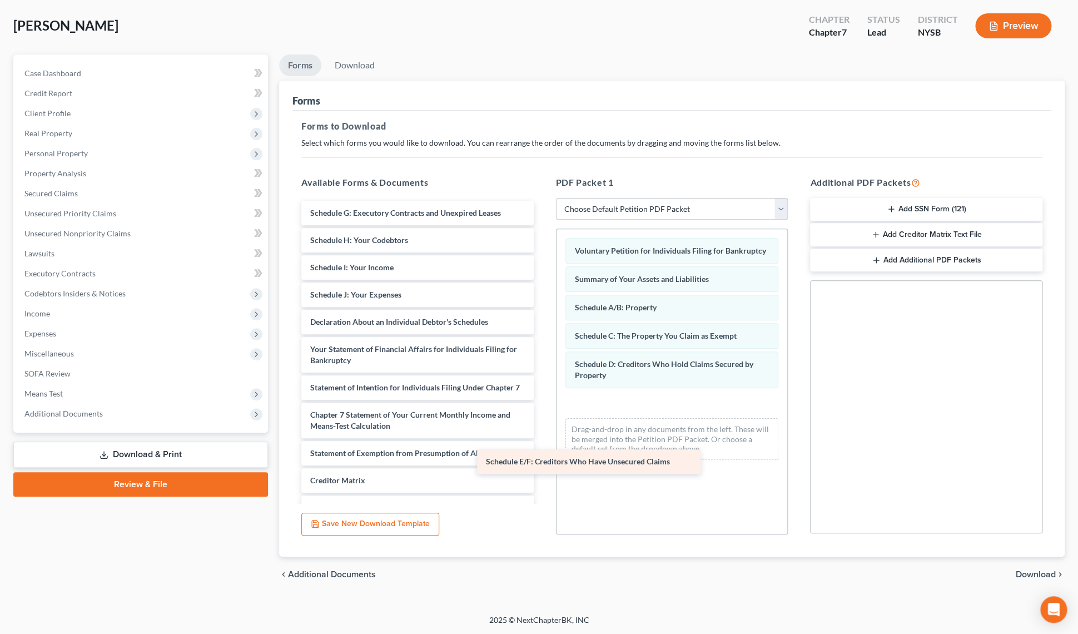
drag, startPoint x: 422, startPoint y: 216, endPoint x: 635, endPoint y: 444, distance: 311.3
click at [543, 447] on div "Schedule E/F: Creditors Who Have Unsecured Claims Schedule E/F: Creditors Who H…" at bounding box center [418, 393] width 250 height 385
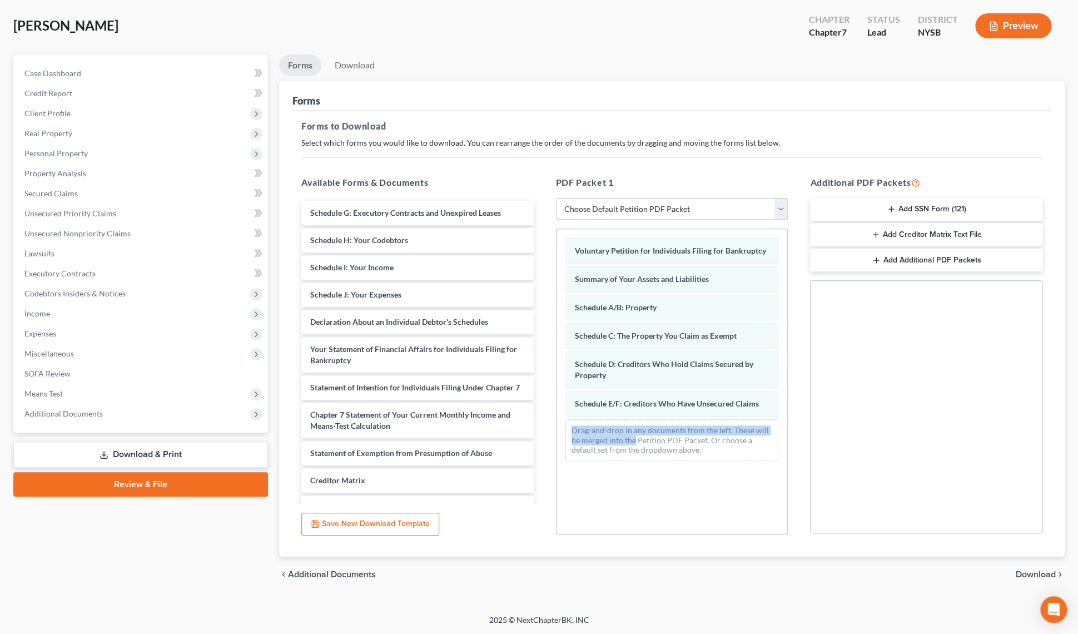
drag, startPoint x: 635, startPoint y: 437, endPoint x: 639, endPoint y: 424, distance: 13.4
click at [639, 424] on div "Drag-and-drop in any documents from the left. These will be merged into the Pet…" at bounding box center [673, 440] width 214 height 42
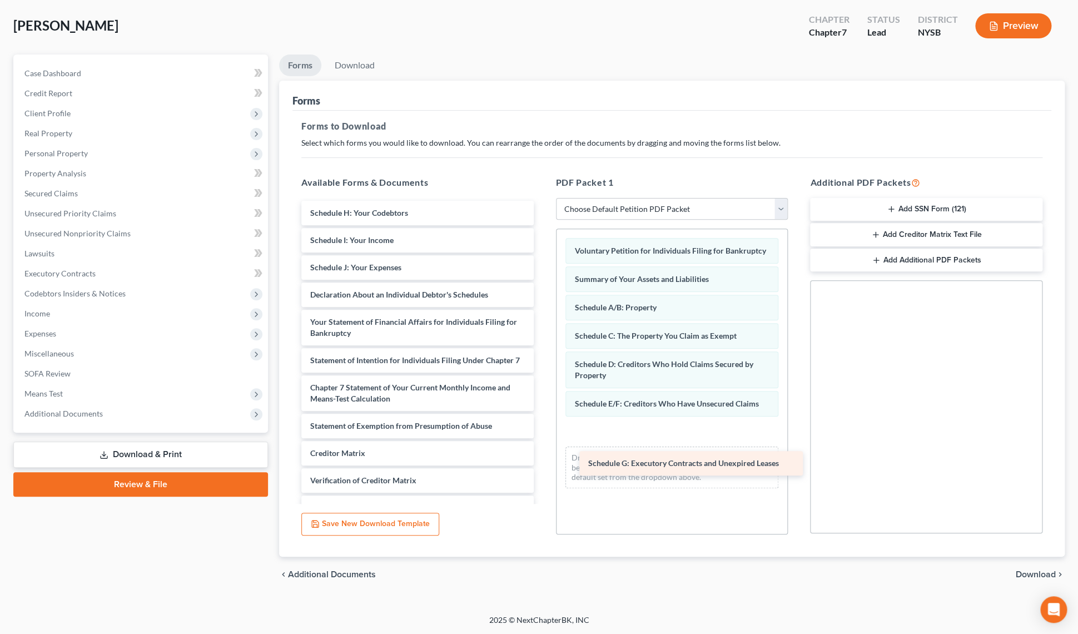
drag, startPoint x: 396, startPoint y: 215, endPoint x: 673, endPoint y: 464, distance: 372.2
click at [543, 466] on div "Schedule G: Executory Contracts and Unexpired Leases Schedule G: Executory Cont…" at bounding box center [418, 380] width 250 height 358
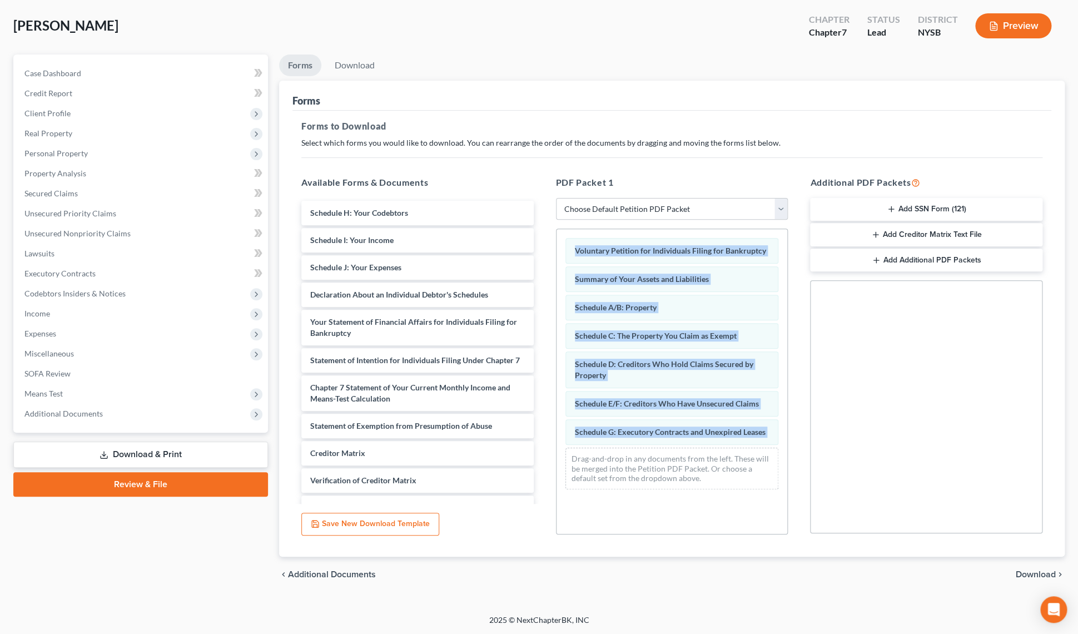
drag, startPoint x: 673, startPoint y: 464, endPoint x: 657, endPoint y: 452, distance: 20.2
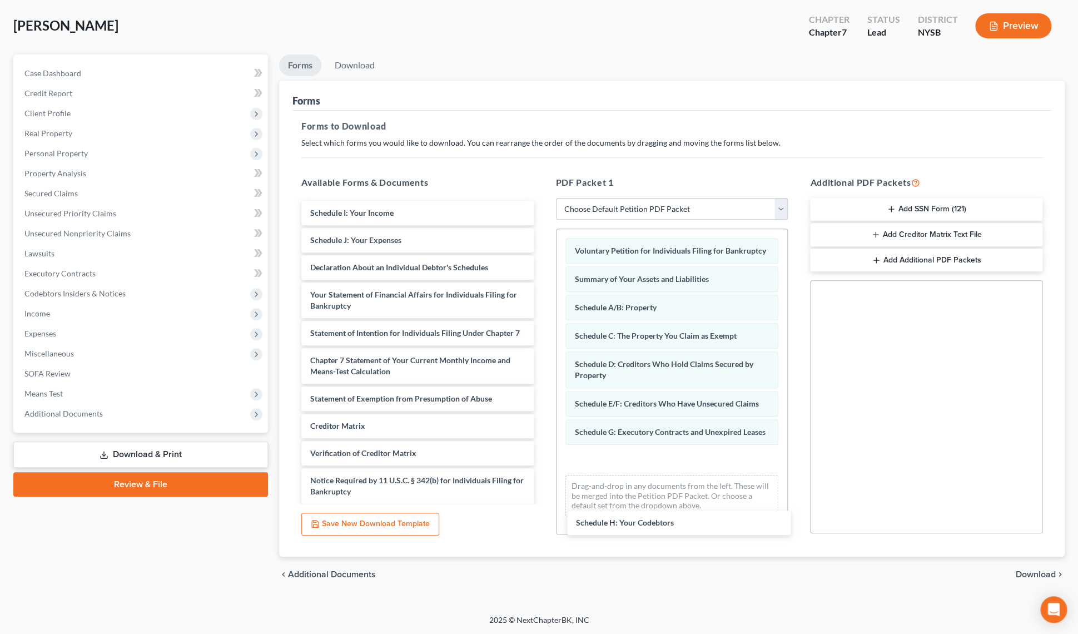
drag, startPoint x: 410, startPoint y: 215, endPoint x: 685, endPoint y: 523, distance: 412.8
click at [543, 527] on div "Schedule H: Your Codebtors Schedule H: Your Codebtors Schedule I: Your Income S…" at bounding box center [418, 366] width 250 height 330
click at [676, 501] on div "Drag-and-drop in any documents from the left. These will be merged into the Pet…" at bounding box center [673, 497] width 214 height 42
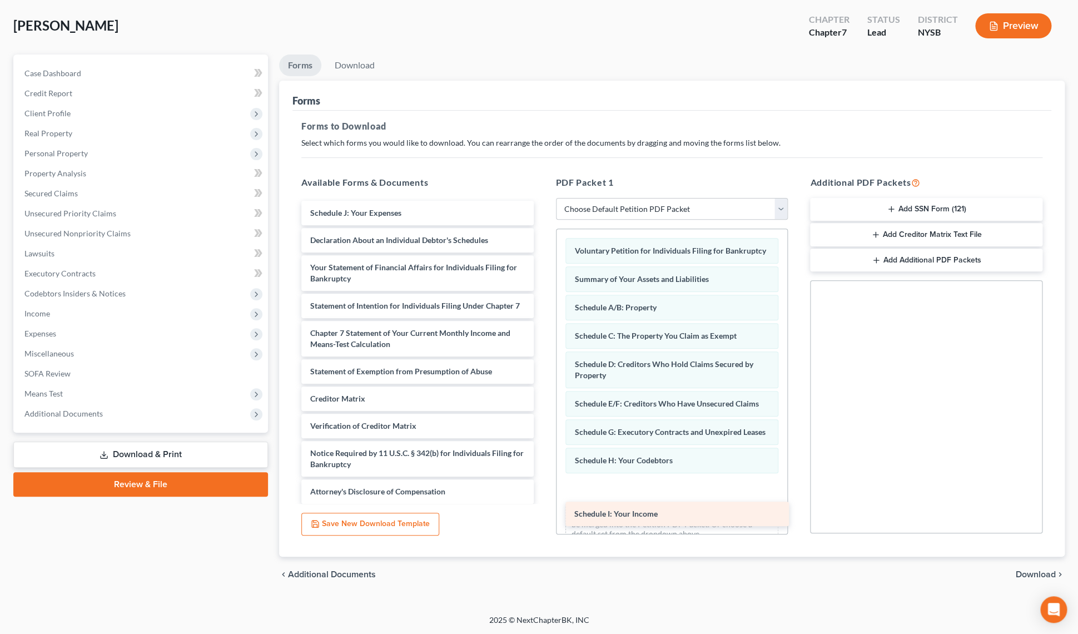
drag, startPoint x: 377, startPoint y: 215, endPoint x: 641, endPoint y: 517, distance: 401.3
click at [543, 504] on div "Schedule I: Your Income Schedule I: Your Income Schedule J: Your Expenses Decla…" at bounding box center [418, 352] width 250 height 303
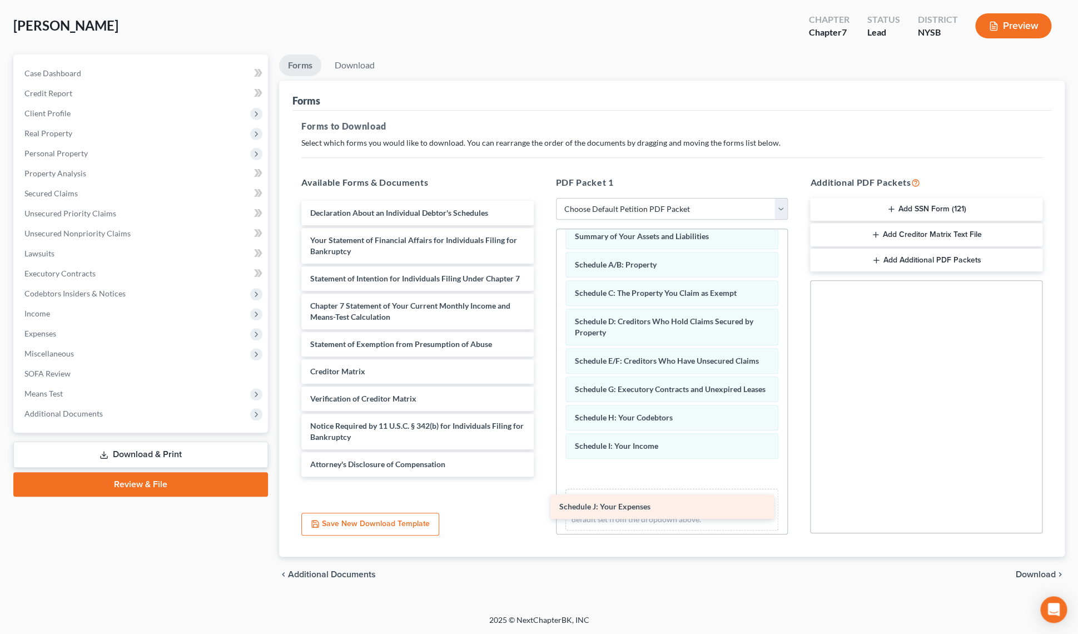
drag, startPoint x: 374, startPoint y: 210, endPoint x: 623, endPoint y: 505, distance: 386.0
click at [543, 477] on div "Schedule J: Your Expenses Schedule J: Your Expenses Declaration About an Indivi…" at bounding box center [418, 339] width 250 height 276
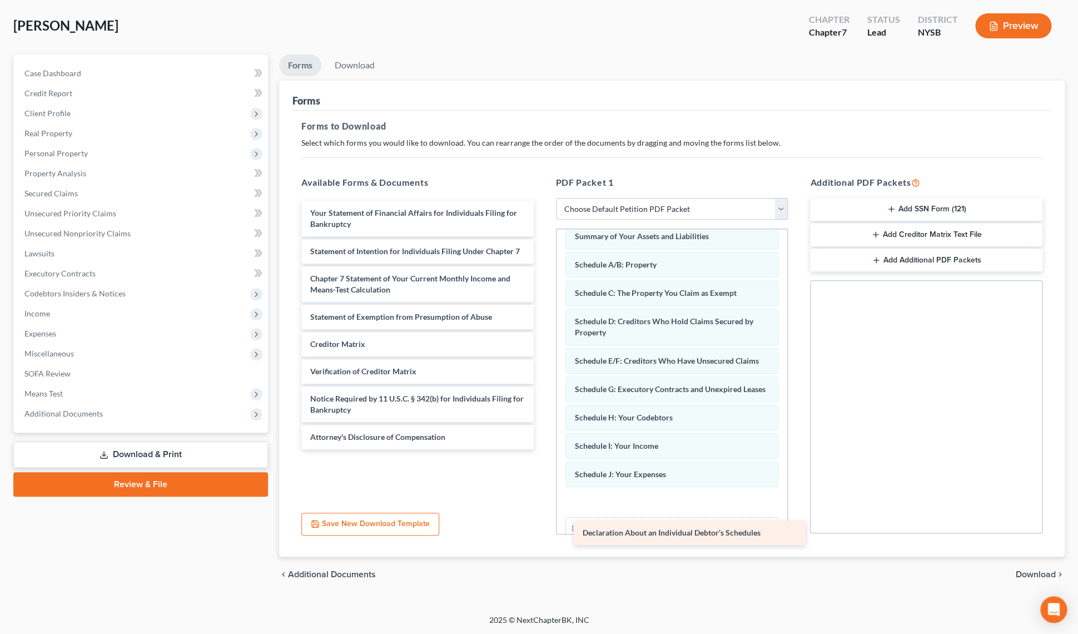
drag, startPoint x: 359, startPoint y: 209, endPoint x: 632, endPoint y: 529, distance: 421.0
click at [543, 449] on div "Declaration About an Individual Debtor's Schedules Declaration About an Individ…" at bounding box center [418, 325] width 250 height 249
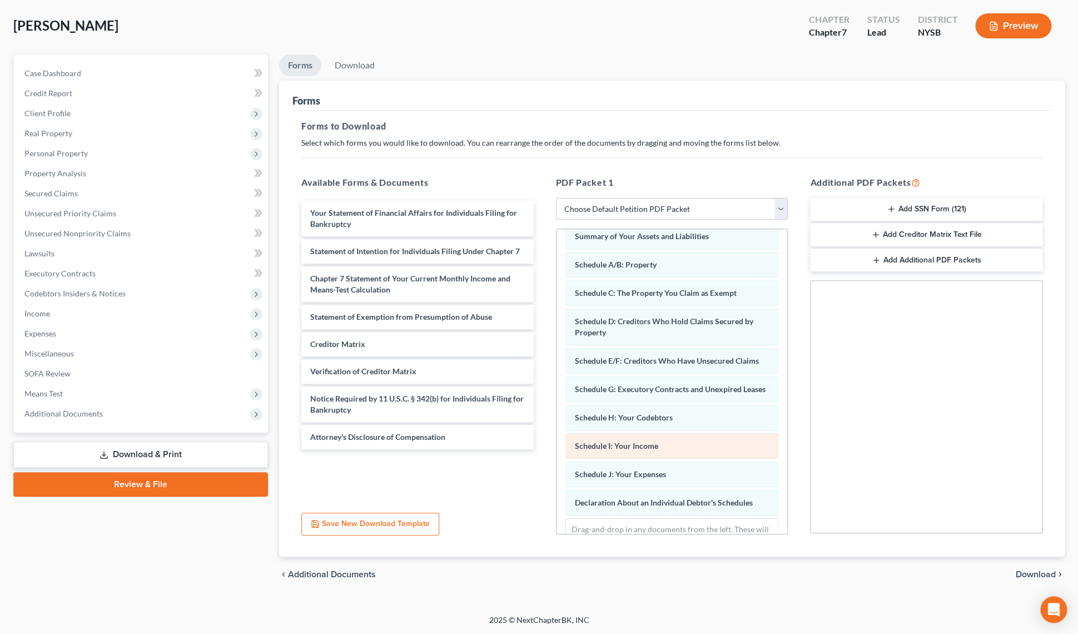
scroll to position [100, 0]
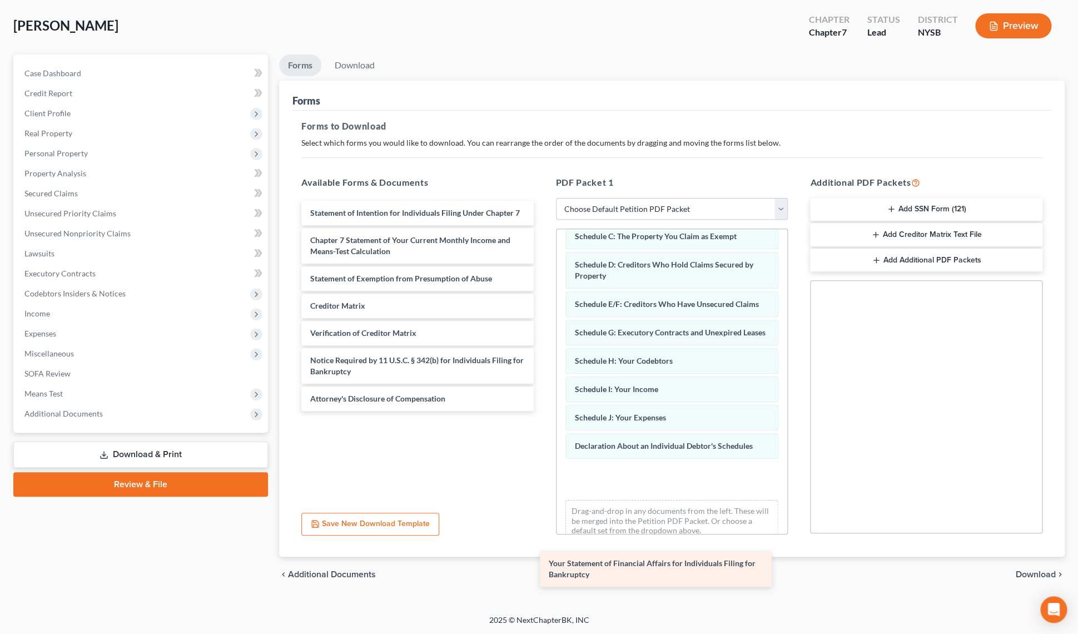
drag, startPoint x: 435, startPoint y: 222, endPoint x: 679, endPoint y: 546, distance: 405.5
click at [543, 411] on div "Your Statement of Financial Affairs for Individuals Filing for Bankruptcy Your …" at bounding box center [418, 306] width 250 height 210
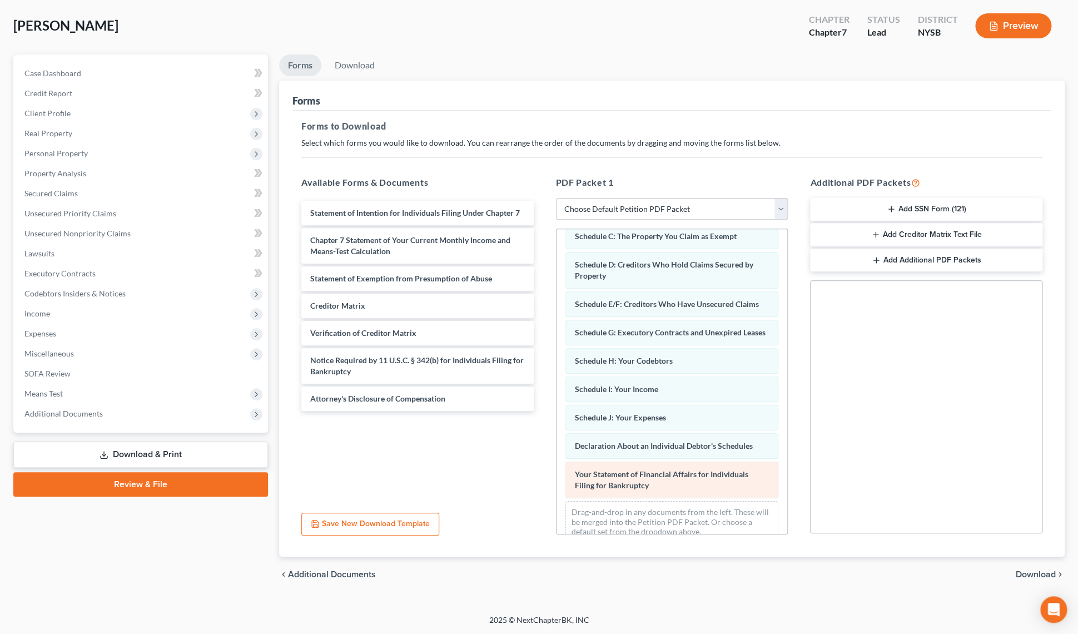
click at [682, 498] on div "Your Statement of Financial Affairs for Individuals Filing for Bankruptcy" at bounding box center [673, 480] width 214 height 37
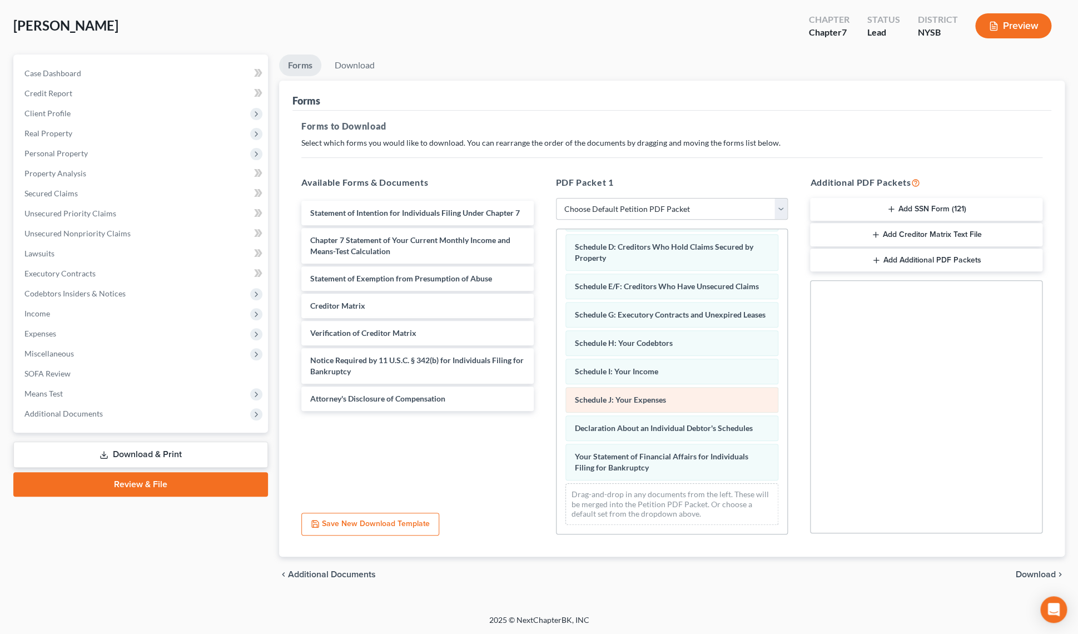
scroll to position [139, 0]
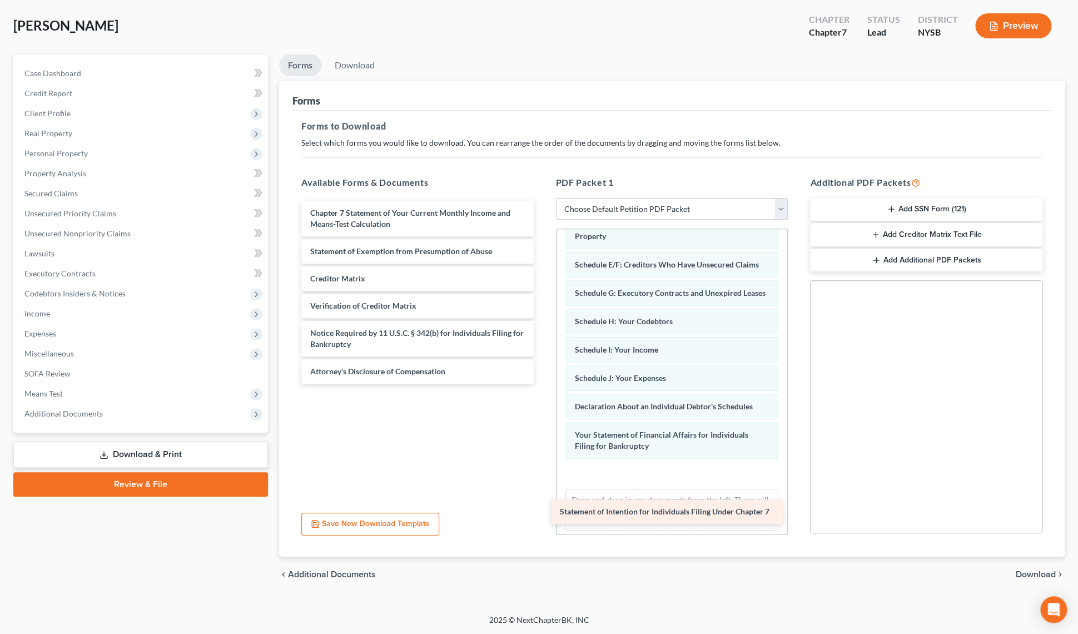
drag, startPoint x: 352, startPoint y: 207, endPoint x: 602, endPoint y: 507, distance: 390.2
click at [543, 384] on div "Statement of Intention for Individuals Filing Under Chapter 7 Statement of Inte…" at bounding box center [418, 292] width 250 height 183
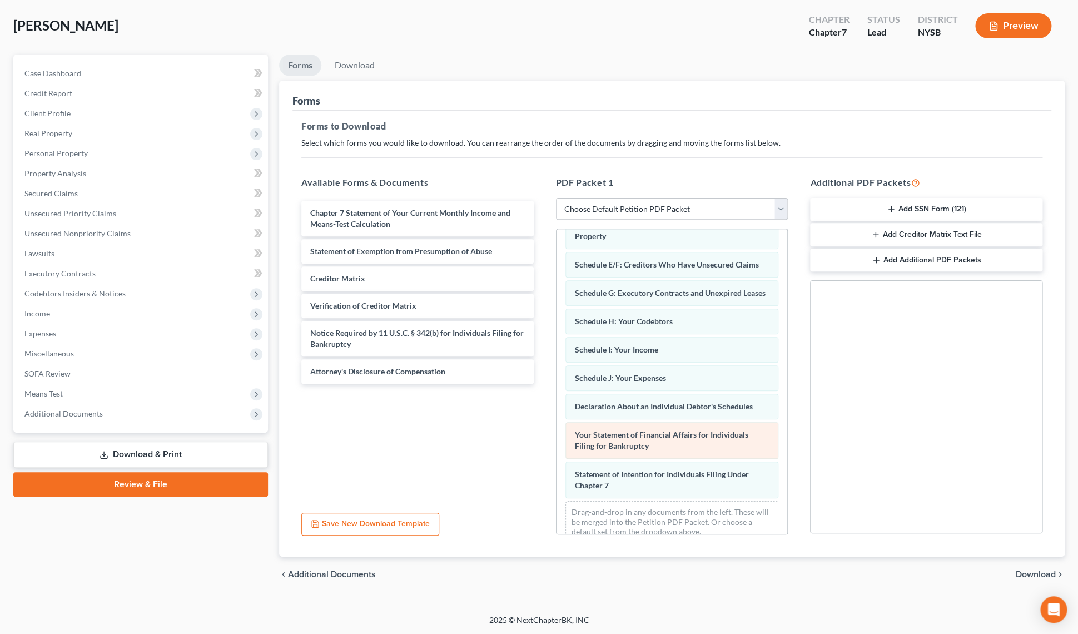
scroll to position [179, 0]
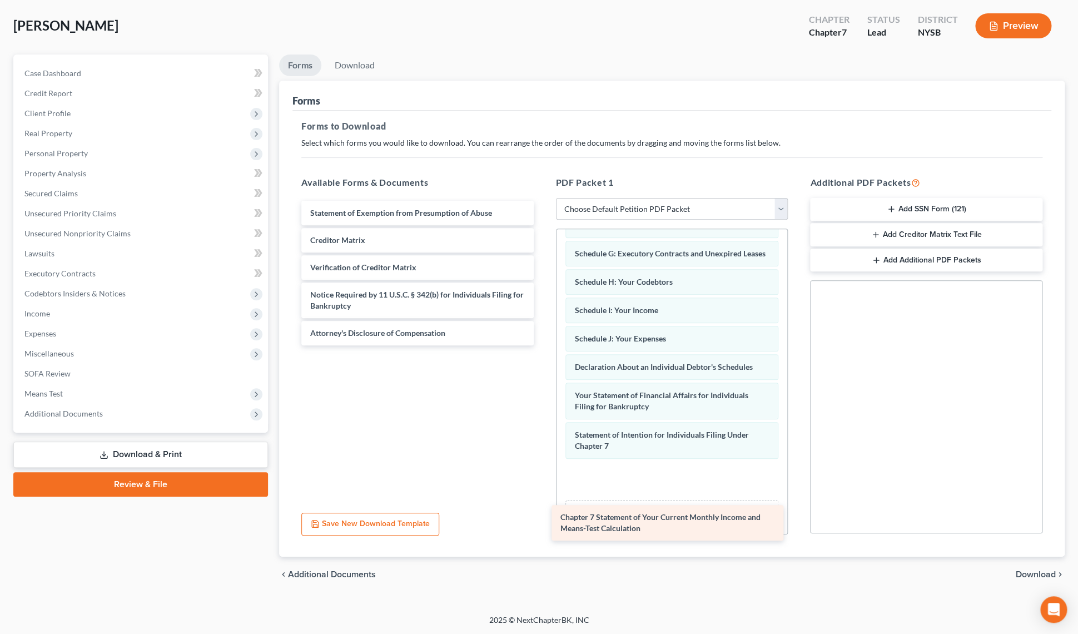
drag, startPoint x: 407, startPoint y: 219, endPoint x: 658, endPoint y: 511, distance: 385.4
click at [543, 345] on div "Chapter 7 Statement of Your Current Monthly Income and Means-Test Calculation C…" at bounding box center [418, 273] width 250 height 145
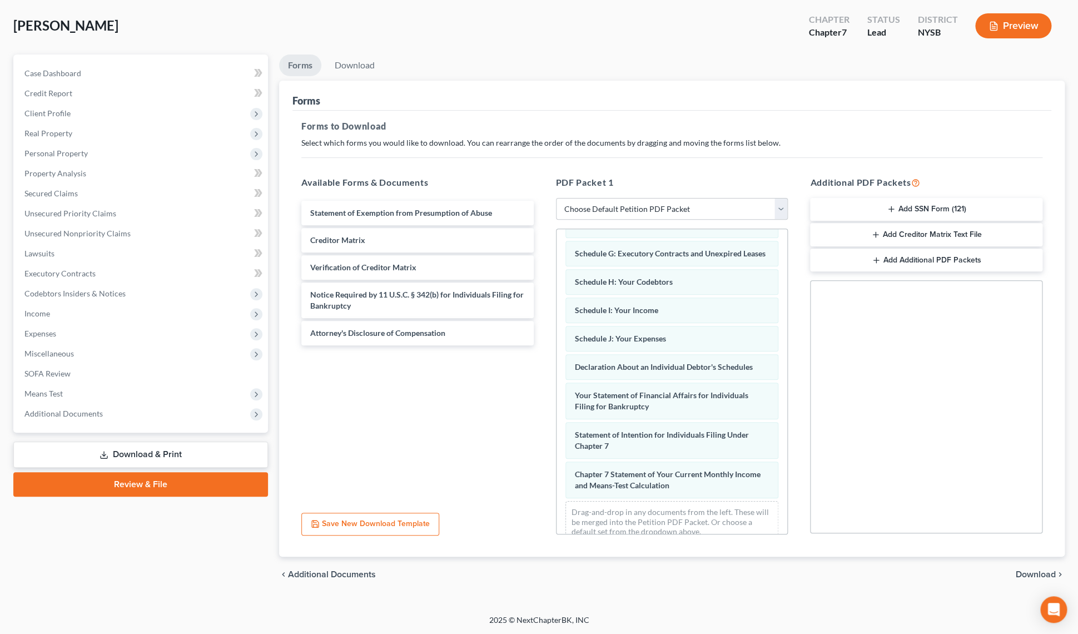
click at [657, 490] on span "Chapter 7 Statement of Your Current Monthly Income and Means-Test Calculation" at bounding box center [668, 479] width 186 height 21
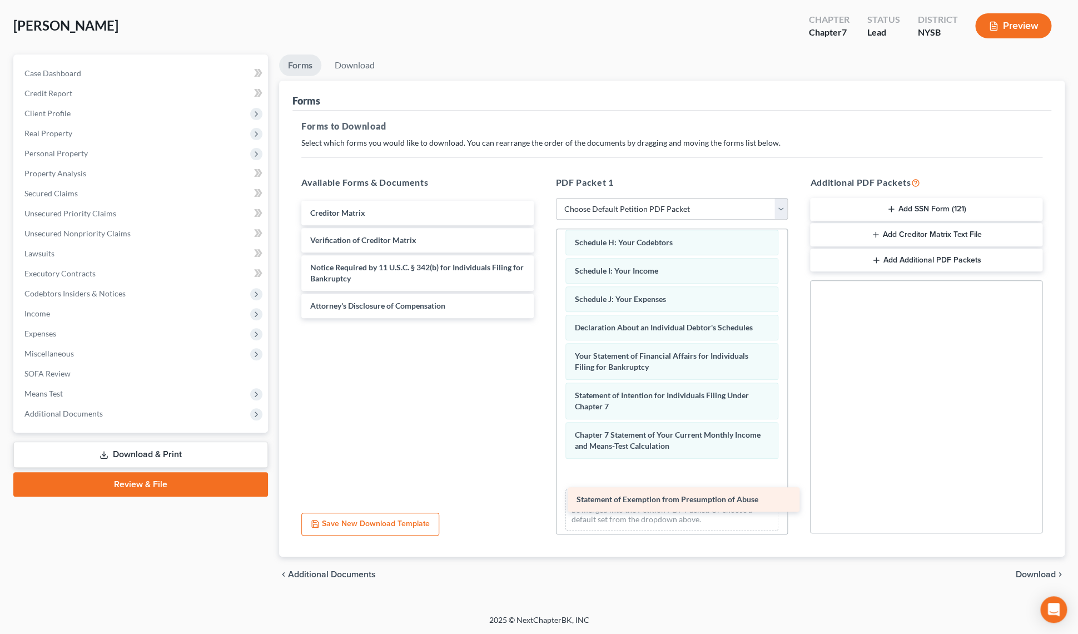
drag, startPoint x: 433, startPoint y: 212, endPoint x: 699, endPoint y: 499, distance: 391.2
click at [543, 318] on div "Statement of Exemption from Presumption of Abuse Statement of Exemption from Pr…" at bounding box center [418, 259] width 250 height 117
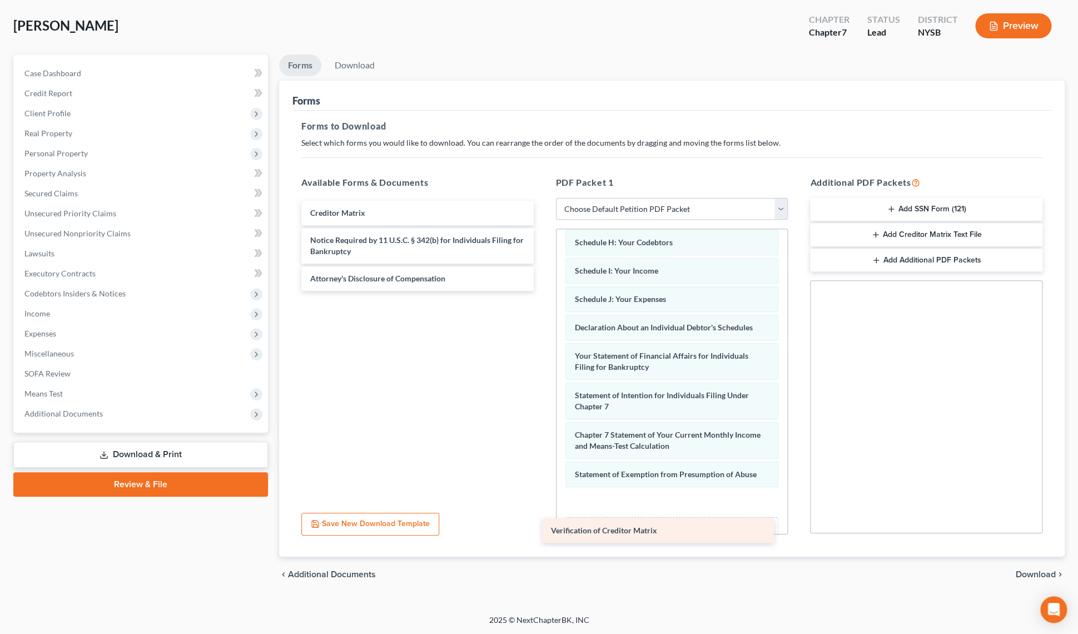
drag, startPoint x: 434, startPoint y: 233, endPoint x: 676, endPoint y: 521, distance: 376.1
click at [543, 291] on div "Verification of Creditor Matrix Creditor Matrix Verification of Creditor Matrix…" at bounding box center [418, 246] width 250 height 90
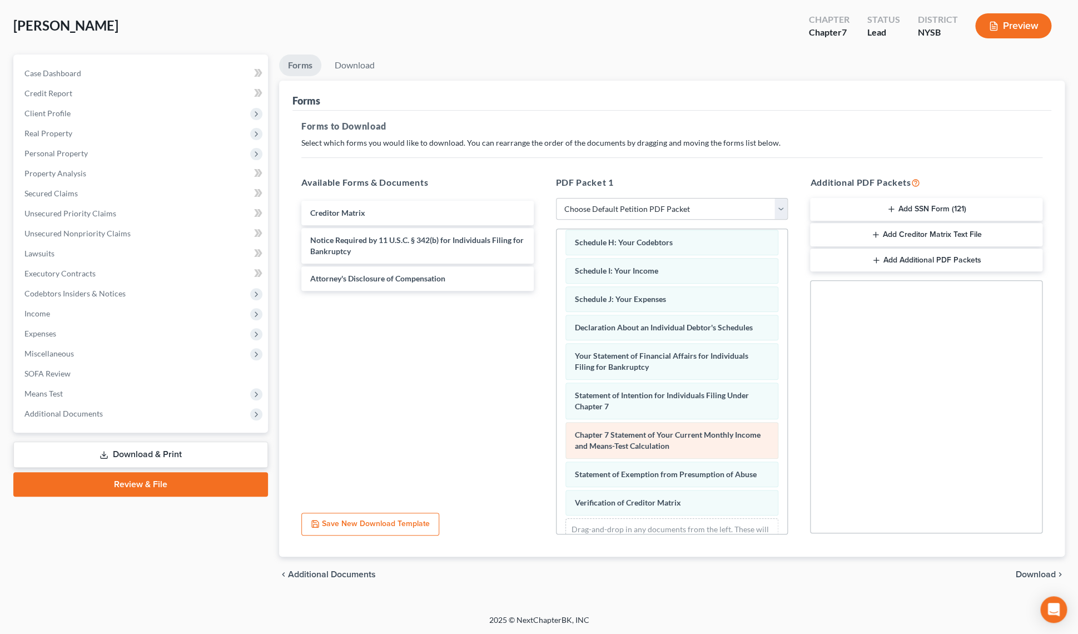
scroll to position [275, 0]
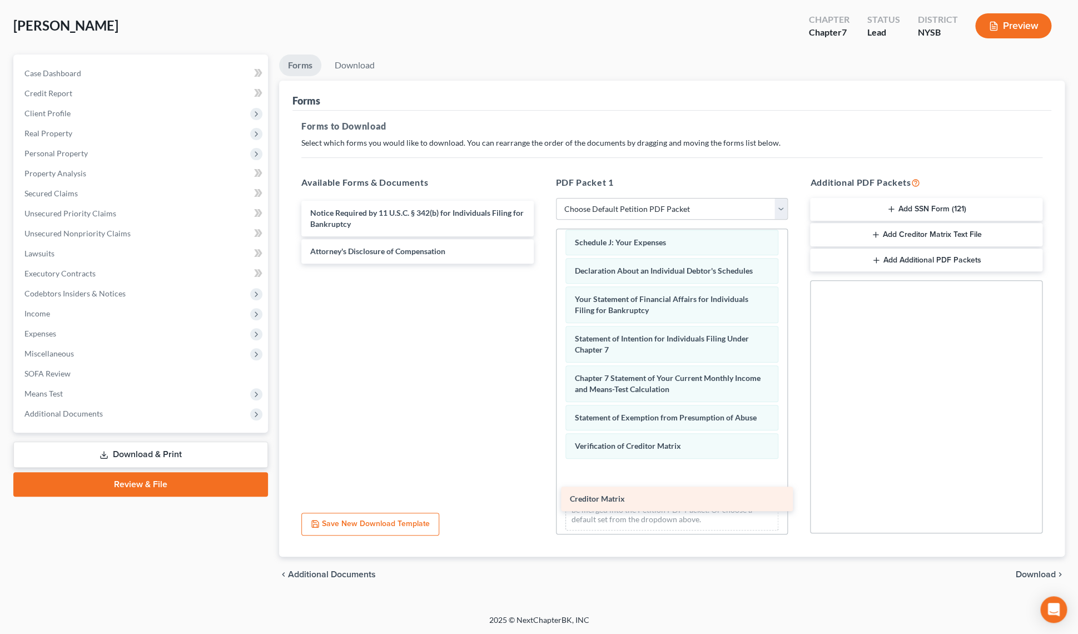
drag, startPoint x: 337, startPoint y: 201, endPoint x: 597, endPoint y: 488, distance: 387.1
click at [543, 264] on div "Creditor Matrix Creditor Matrix Notice Required by 11 U.S.C. § 342(b) for Indiv…" at bounding box center [418, 232] width 250 height 63
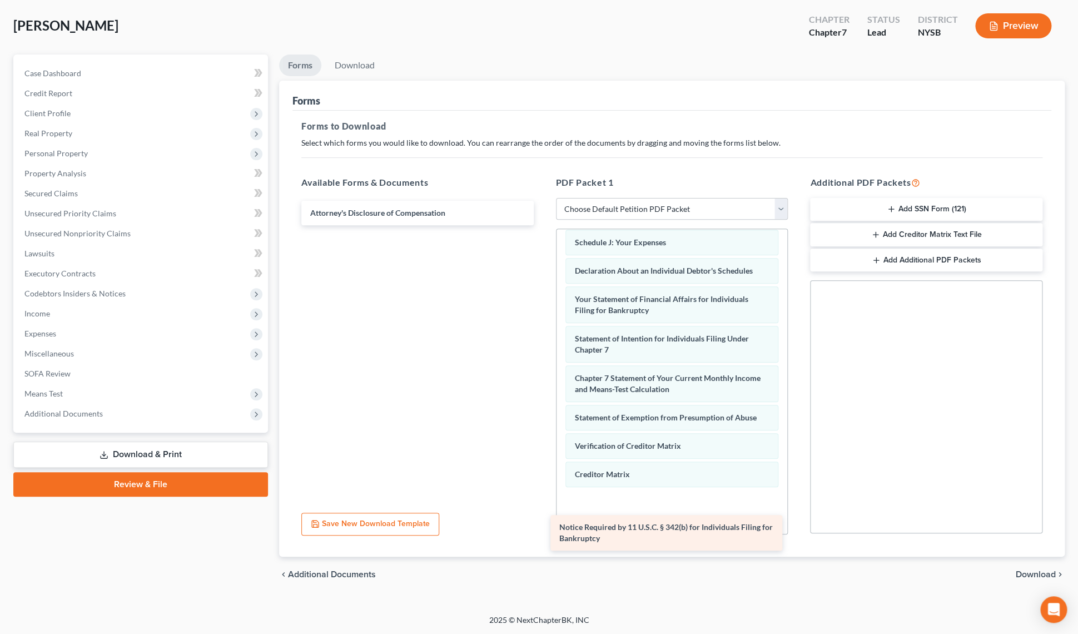
drag, startPoint x: 424, startPoint y: 221, endPoint x: 674, endPoint y: 536, distance: 401.9
click at [543, 225] on div "Notice Required by 11 U.S.C. § 342(b) for Individuals Filing for Bankruptcy Not…" at bounding box center [418, 213] width 250 height 24
drag, startPoint x: 429, startPoint y: 219, endPoint x: 691, endPoint y: 534, distance: 410.0
click at [543, 198] on div "Attorney's Disclosure of Compensation Attorney's Disclosure of Compensation" at bounding box center [418, 198] width 250 height 0
click at [691, 534] on div "Attorney's Disclosure of Compensation" at bounding box center [679, 527] width 232 height 24
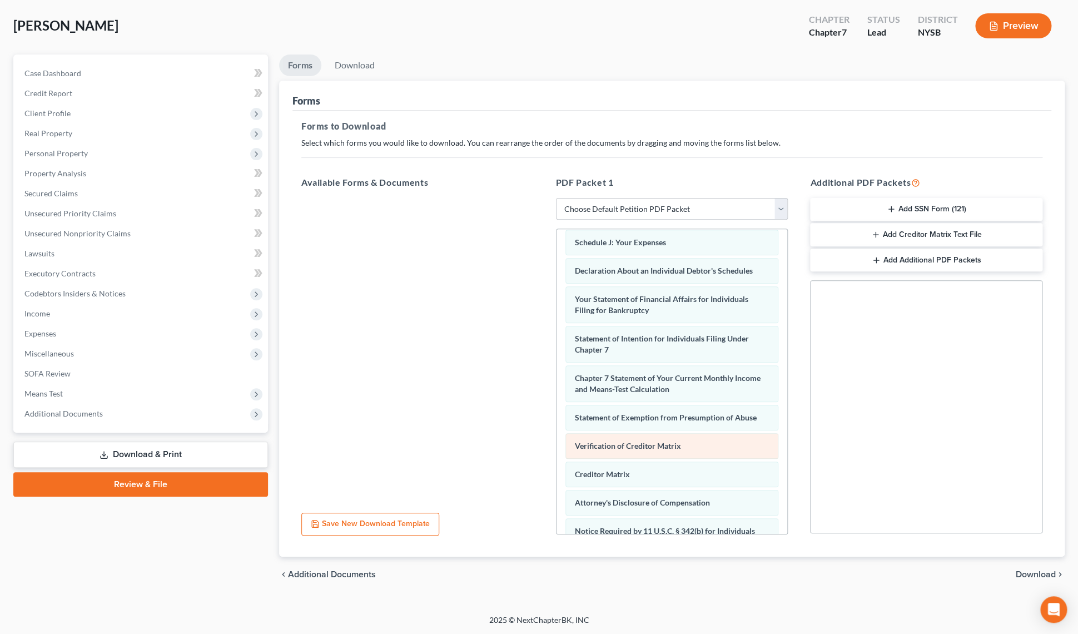
scroll to position [371, 0]
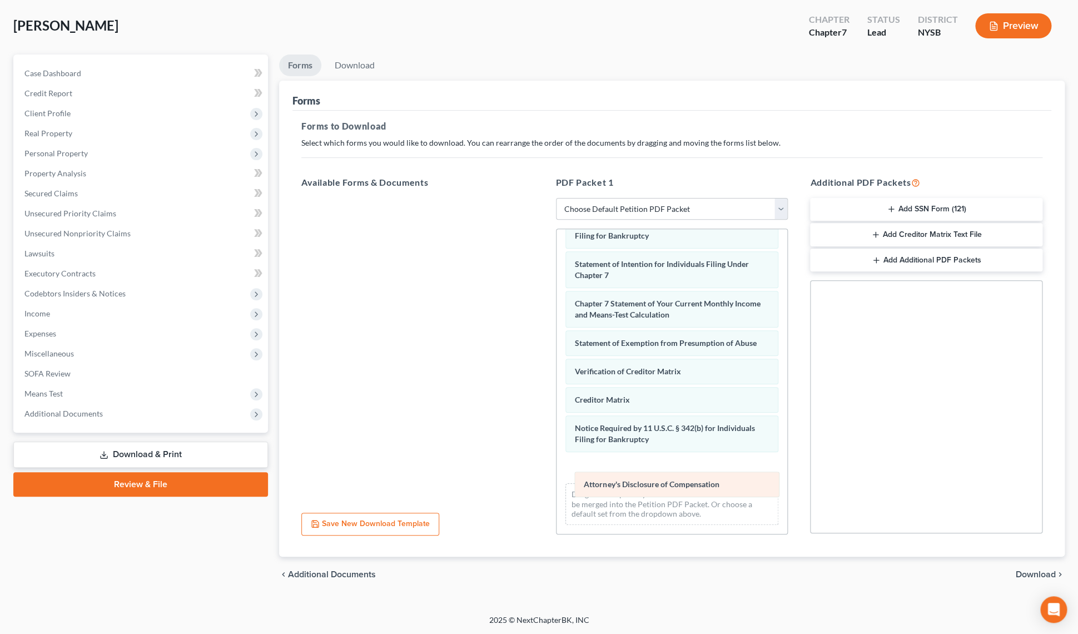
drag, startPoint x: 670, startPoint y: 428, endPoint x: 680, endPoint y: 485, distance: 57.5
click at [680, 485] on div "Attorney's Disclosure of Compensation Voluntary Petition for Individuals Filing…" at bounding box center [672, 207] width 231 height 654
click at [885, 211] on button "Add SSN Form (121)" at bounding box center [926, 209] width 232 height 23
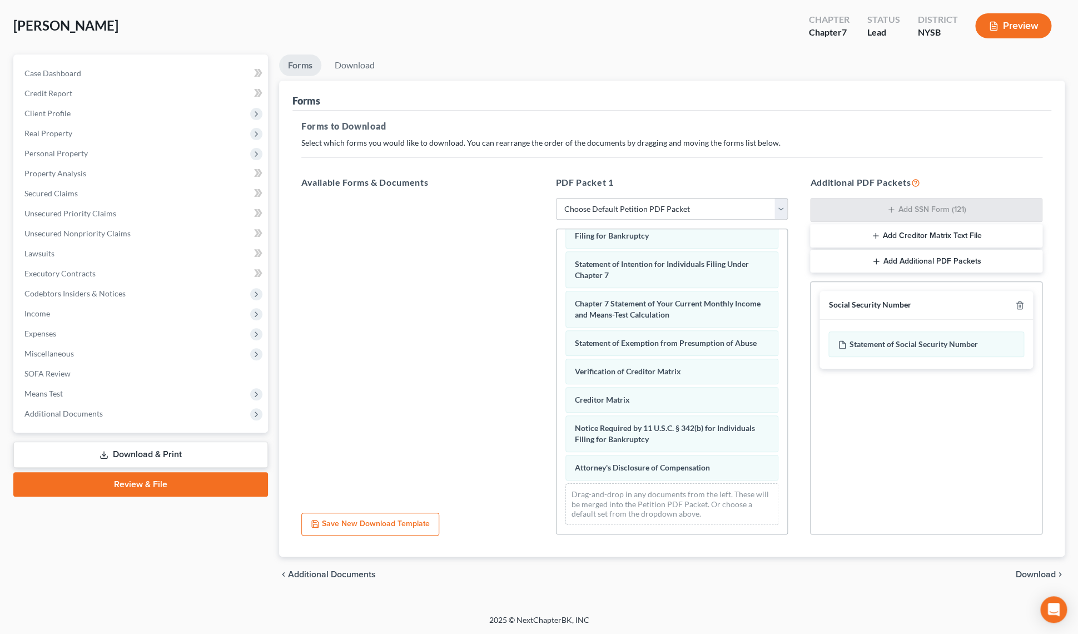
click at [1028, 574] on span "Download" at bounding box center [1036, 574] width 40 height 9
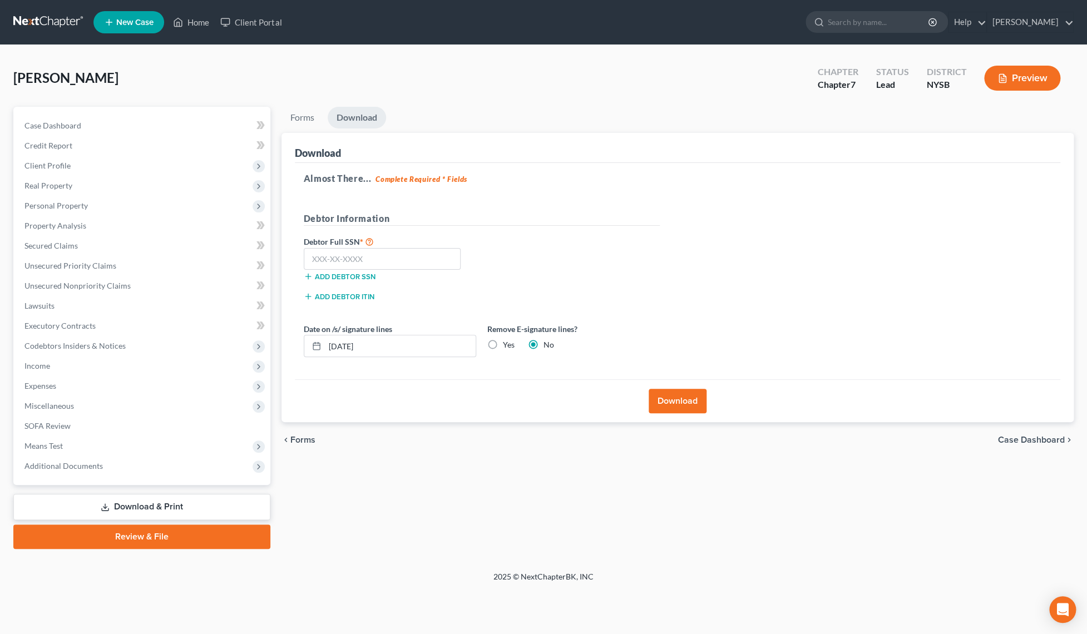
click at [503, 344] on label "Yes" at bounding box center [509, 344] width 12 height 11
click at [507, 344] on input "Yes" at bounding box center [510, 342] width 7 height 7
radio input "true"
radio input "false"
click at [348, 348] on input "[DATE]" at bounding box center [400, 345] width 151 height 21
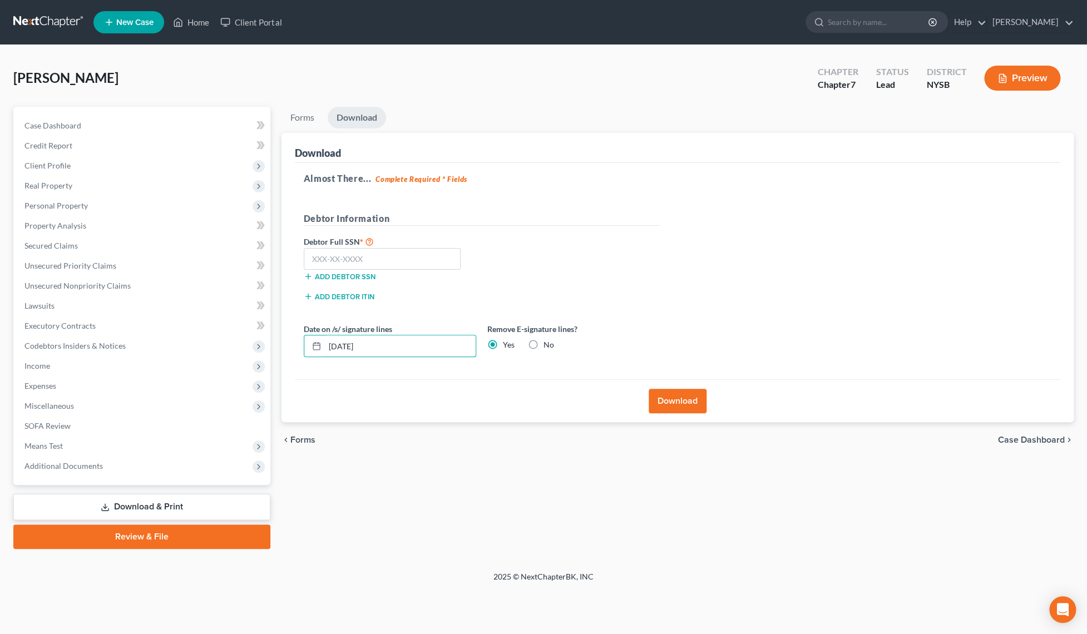
type input "[DATE]"
click at [362, 257] on input "text" at bounding box center [382, 259] width 157 height 22
type input "120-82-9813"
click at [695, 400] on button "Download" at bounding box center [678, 401] width 58 height 24
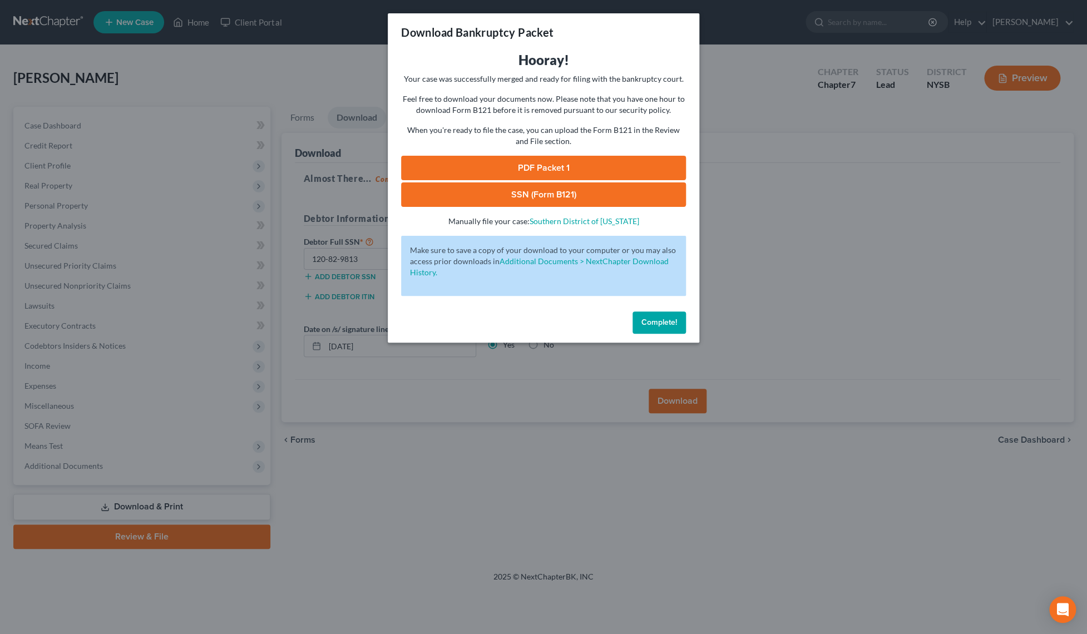
click at [494, 197] on link "SSN (Form B121)" at bounding box center [543, 194] width 285 height 24
click at [528, 161] on link "PDF Packet 1" at bounding box center [543, 168] width 285 height 24
click at [656, 323] on span "Complete!" at bounding box center [659, 322] width 36 height 9
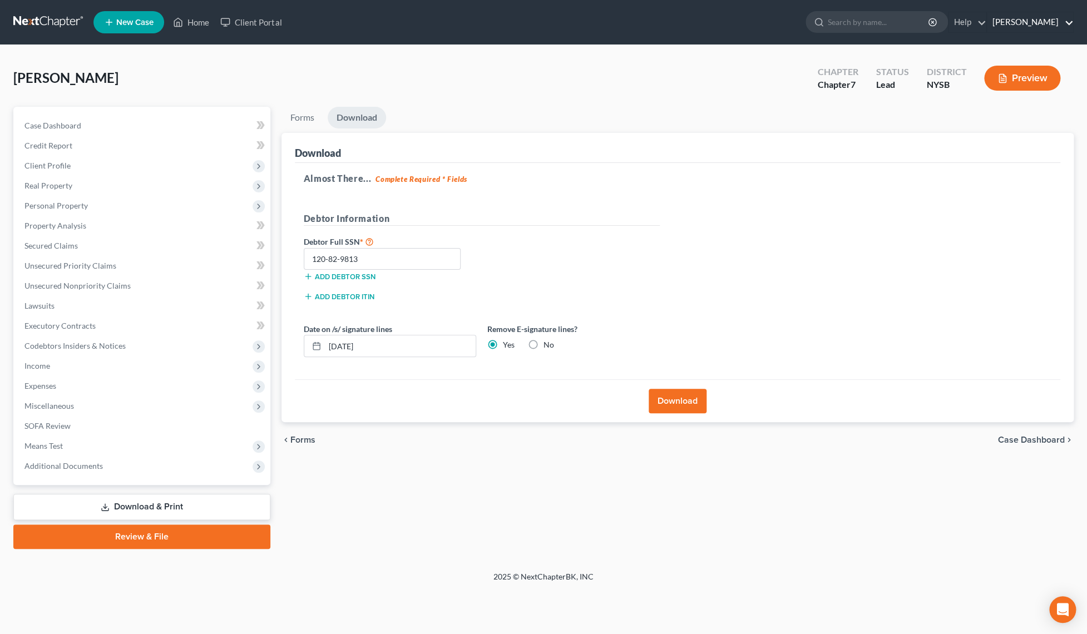
click at [1018, 28] on link "[PERSON_NAME]" at bounding box center [1030, 22] width 86 height 20
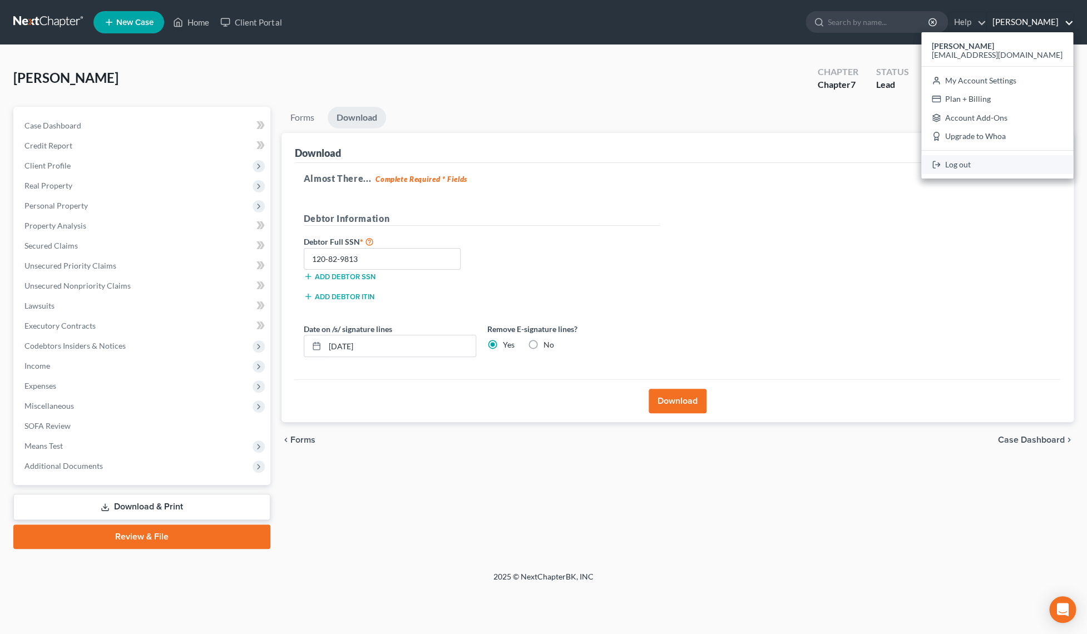
click at [1012, 164] on link "Log out" at bounding box center [997, 164] width 152 height 19
